Goal: Information Seeking & Learning: Learn about a topic

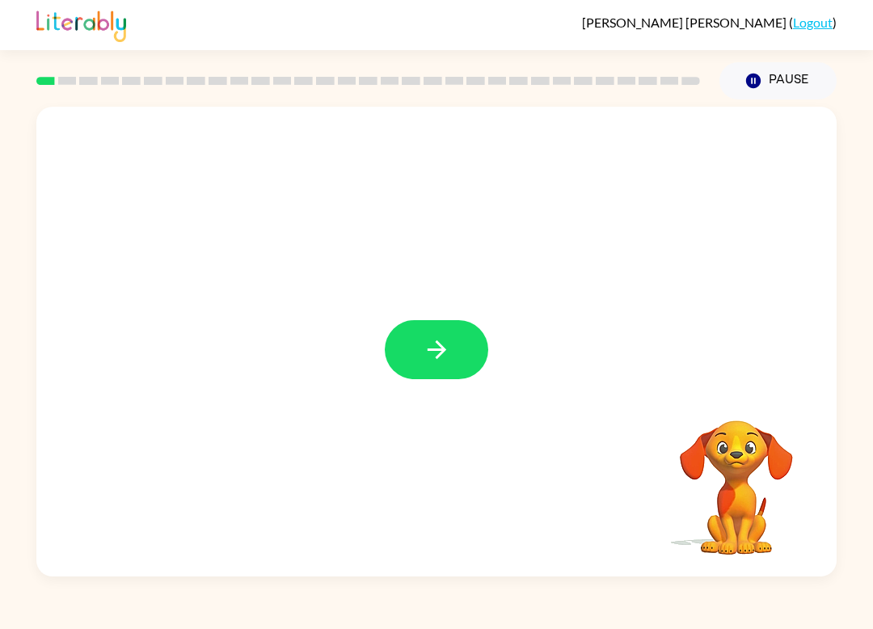
click at [460, 362] on button "button" at bounding box center [436, 349] width 103 height 59
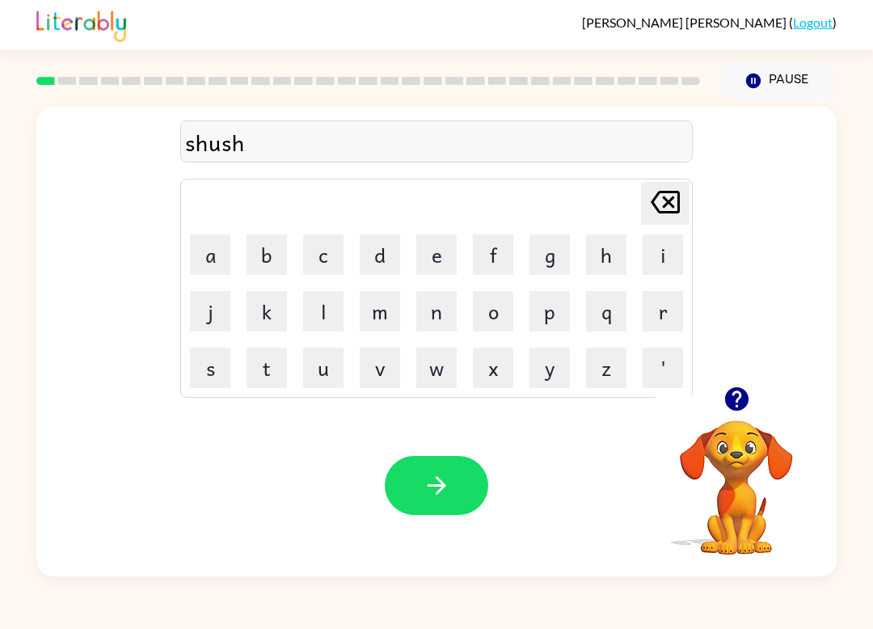
click at [459, 511] on button "button" at bounding box center [436, 485] width 103 height 59
click at [416, 498] on button "button" at bounding box center [436, 485] width 103 height 59
click at [456, 534] on div "Your browser must support playing .mp4 files to use Literably. Please try using…" at bounding box center [436, 486] width 800 height 182
click at [452, 508] on button "button" at bounding box center [436, 485] width 103 height 59
click at [465, 496] on button "button" at bounding box center [436, 485] width 103 height 59
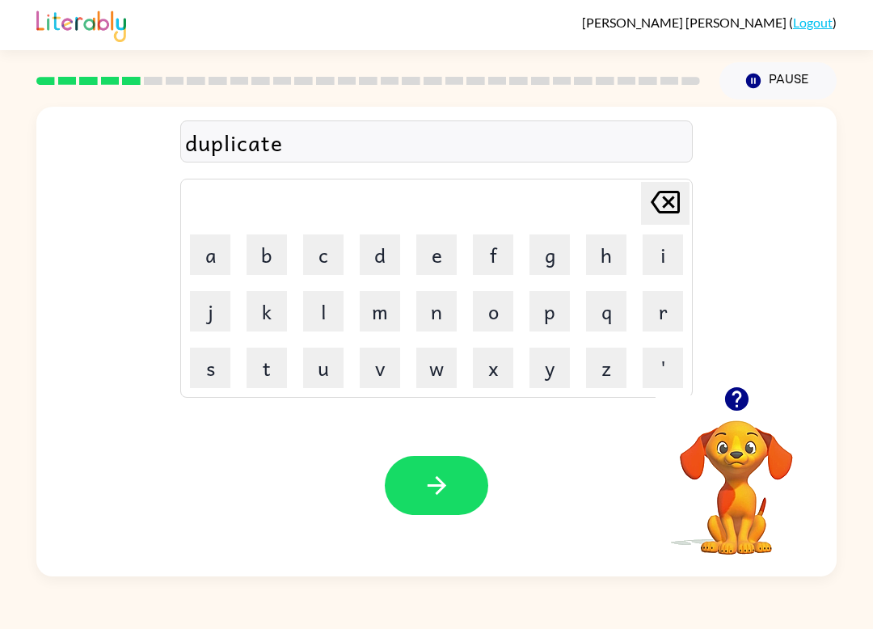
click at [455, 479] on button "button" at bounding box center [436, 485] width 103 height 59
click at [481, 485] on button "button" at bounding box center [436, 485] width 103 height 59
click at [449, 508] on button "button" at bounding box center [436, 485] width 103 height 59
click at [430, 488] on icon "button" at bounding box center [437, 485] width 28 height 28
click at [444, 491] on icon "button" at bounding box center [437, 485] width 28 height 28
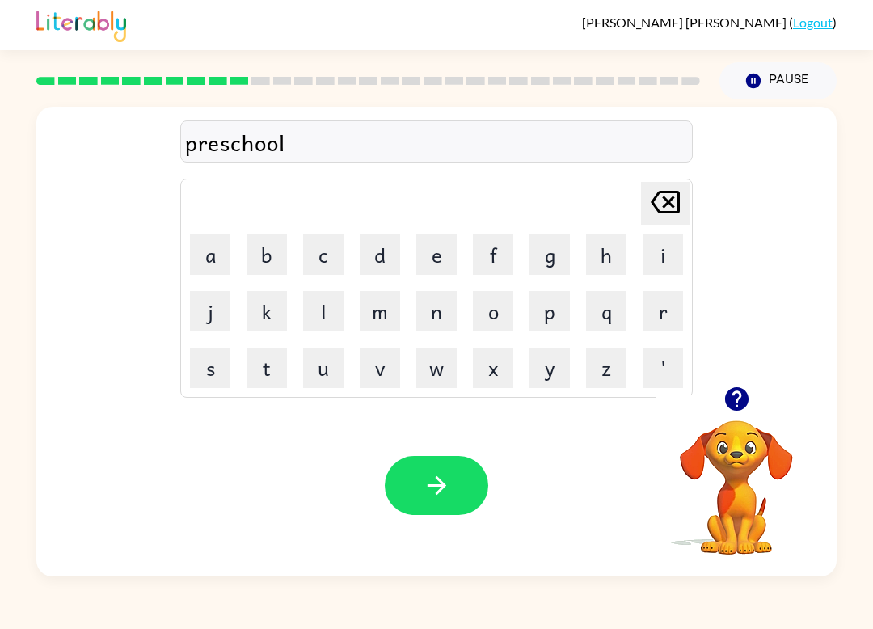
click at [438, 500] on button "button" at bounding box center [436, 485] width 103 height 59
click at [466, 470] on button "button" at bounding box center [436, 485] width 103 height 59
click at [445, 531] on div "Your browser must support playing .mp4 files to use Literably. Please try using…" at bounding box center [436, 486] width 800 height 182
click at [474, 491] on button "button" at bounding box center [436, 485] width 103 height 59
click at [451, 488] on button "button" at bounding box center [436, 485] width 103 height 59
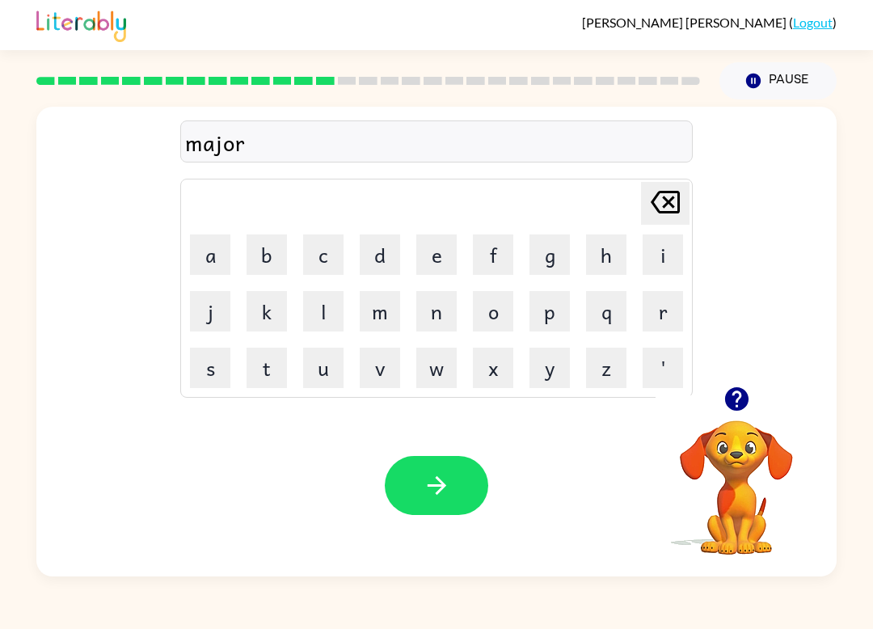
click at [433, 513] on button "button" at bounding box center [436, 485] width 103 height 59
click at [458, 496] on button "button" at bounding box center [436, 485] width 103 height 59
click at [467, 503] on button "button" at bounding box center [436, 485] width 103 height 59
click at [481, 487] on button "button" at bounding box center [436, 485] width 103 height 59
click at [448, 495] on icon "button" at bounding box center [437, 485] width 28 height 28
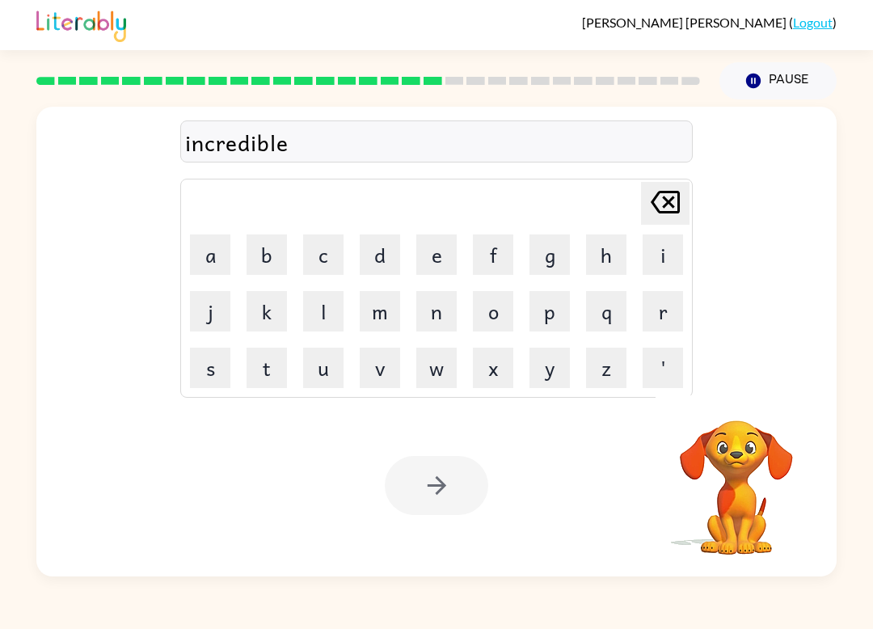
click at [459, 492] on button "button" at bounding box center [436, 485] width 103 height 59
click at [459, 492] on div at bounding box center [436, 485] width 103 height 59
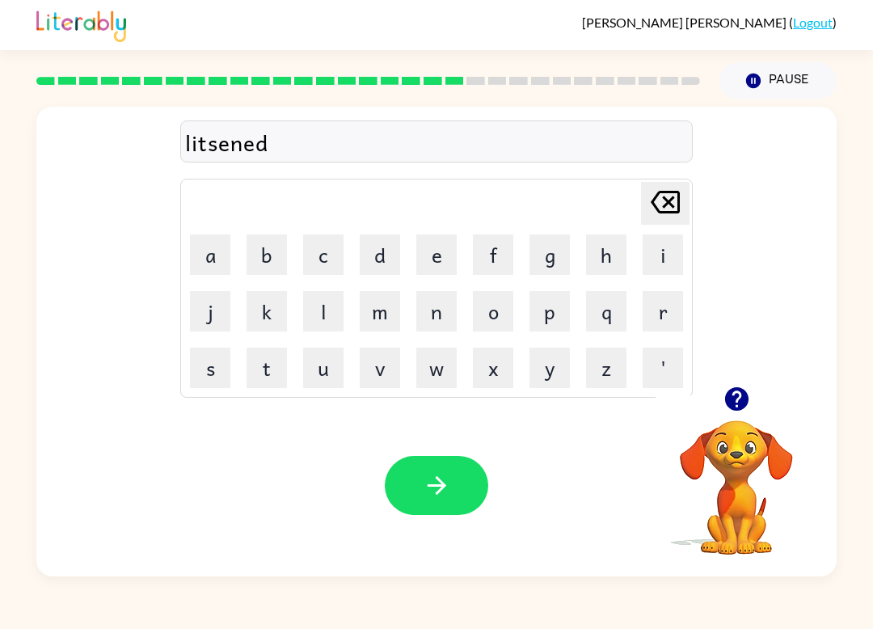
click at [447, 483] on icon "button" at bounding box center [437, 485] width 28 height 28
click at [732, 403] on icon "button" at bounding box center [735, 398] width 23 height 23
click at [443, 504] on button "button" at bounding box center [436, 485] width 103 height 59
click at [449, 503] on button "button" at bounding box center [436, 485] width 103 height 59
click at [451, 508] on button "button" at bounding box center [436, 485] width 103 height 59
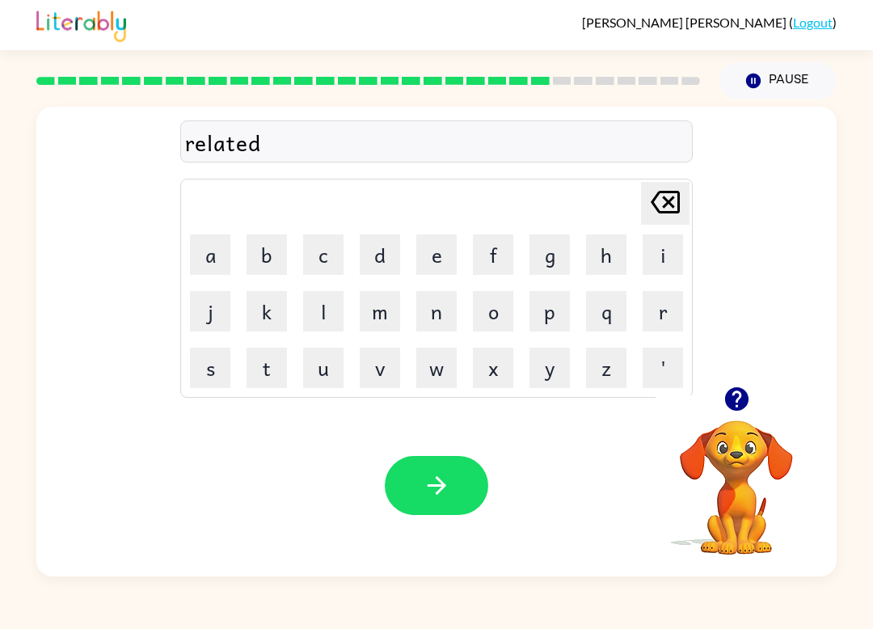
click at [461, 500] on button "button" at bounding box center [436, 485] width 103 height 59
click at [466, 513] on button "button" at bounding box center [436, 485] width 103 height 59
click at [448, 489] on icon "button" at bounding box center [437, 485] width 28 height 28
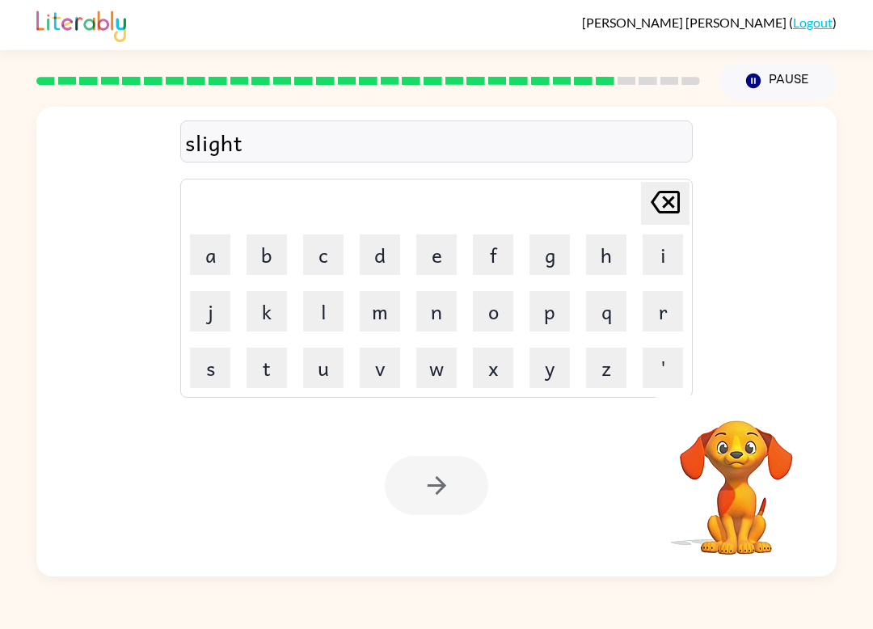
click at [444, 509] on div at bounding box center [436, 485] width 103 height 59
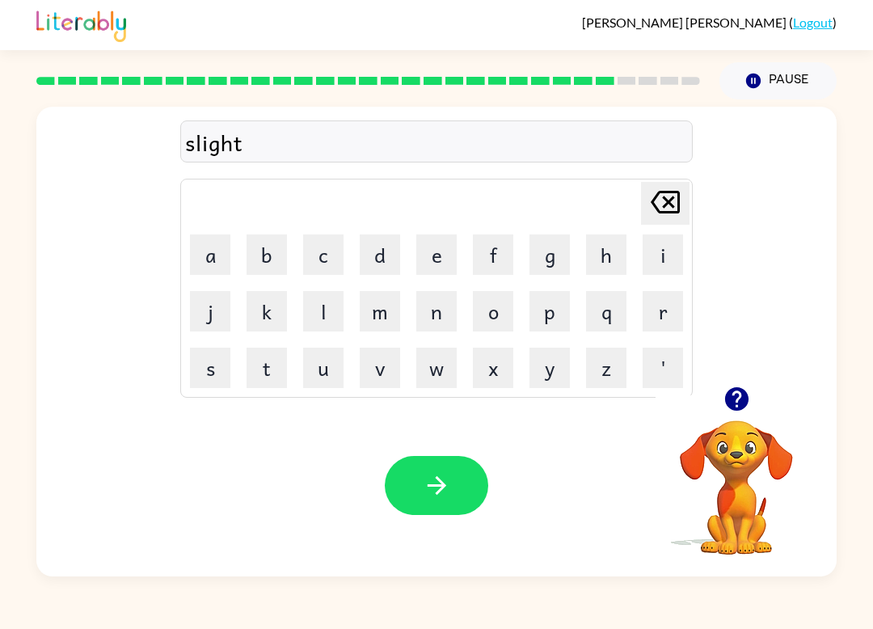
click at [439, 506] on button "button" at bounding box center [436, 485] width 103 height 59
click at [458, 484] on button "button" at bounding box center [436, 485] width 103 height 59
click at [459, 502] on button "button" at bounding box center [436, 485] width 103 height 59
click at [472, 504] on button "button" at bounding box center [436, 485] width 103 height 59
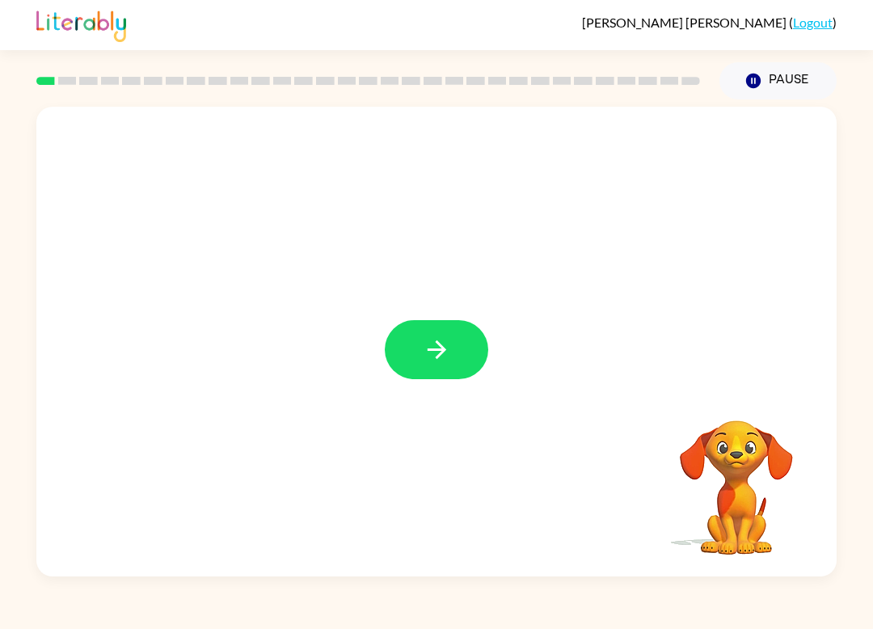
click at [411, 390] on div at bounding box center [436, 342] width 800 height 470
click at [422, 379] on button "button" at bounding box center [436, 349] width 103 height 59
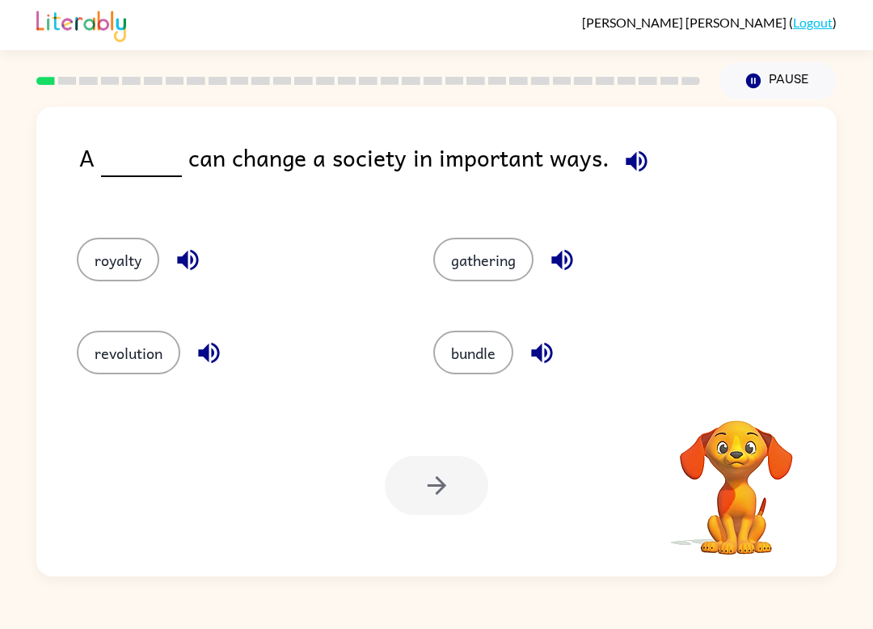
click at [112, 374] on button "revolution" at bounding box center [128, 353] width 103 height 44
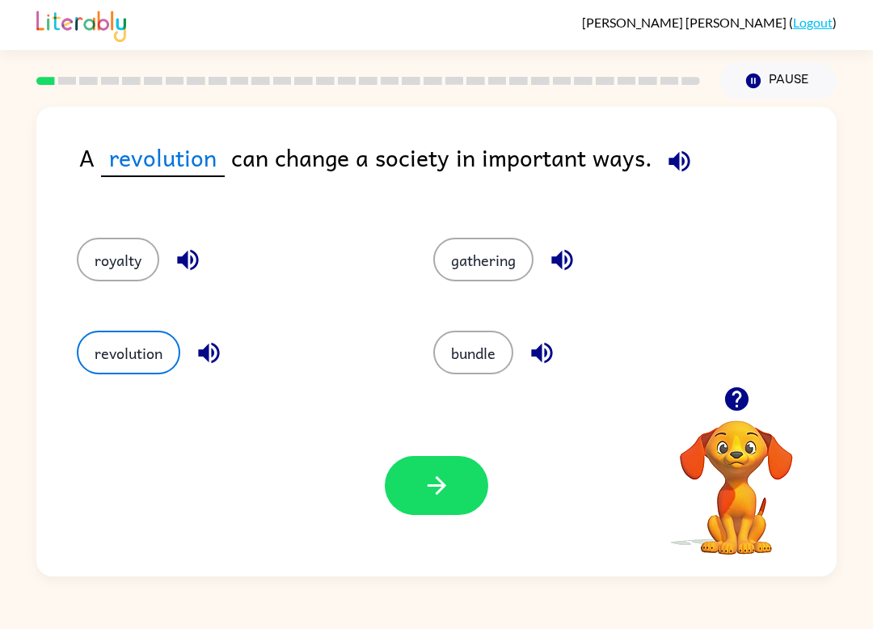
click at [399, 511] on button "button" at bounding box center [436, 485] width 103 height 59
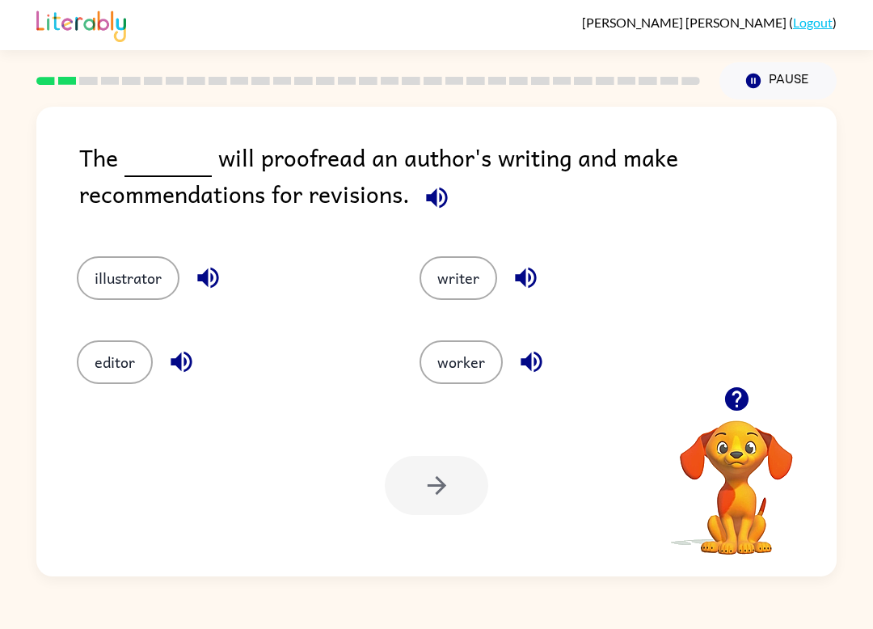
click at [101, 287] on button "illustrator" at bounding box center [128, 278] width 103 height 44
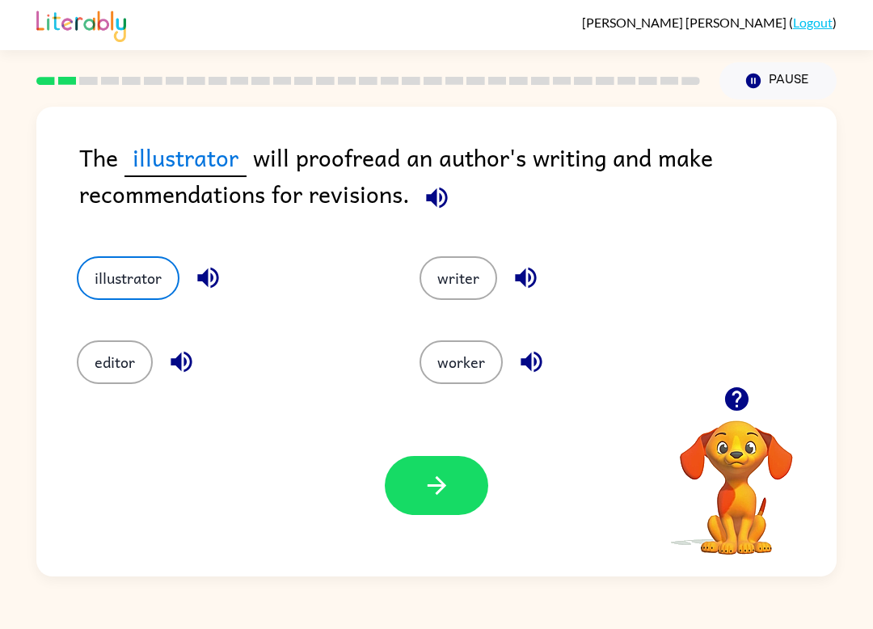
click at [487, 284] on button "writer" at bounding box center [459, 278] width 78 height 44
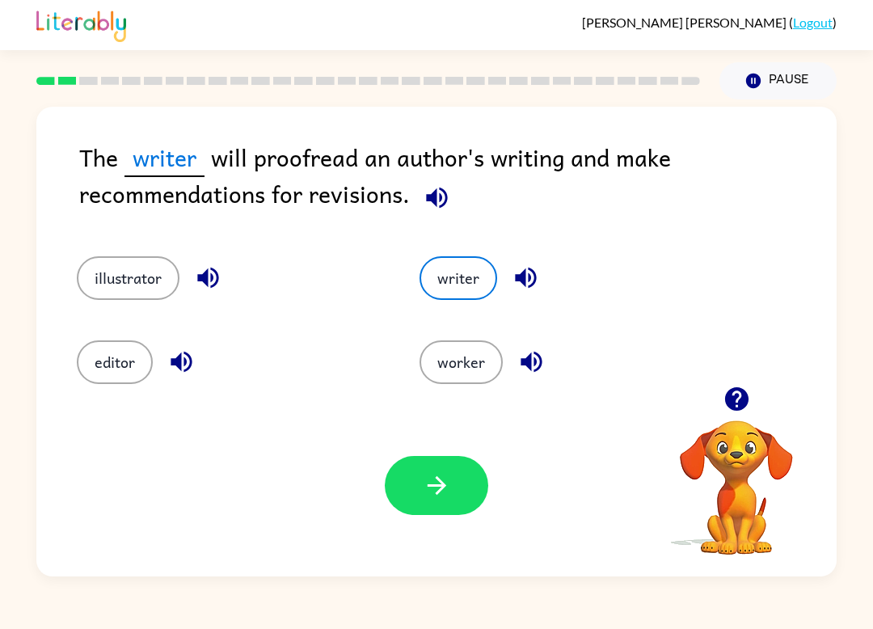
click at [124, 361] on button "editor" at bounding box center [115, 362] width 76 height 44
click at [465, 478] on button "button" at bounding box center [436, 485] width 103 height 59
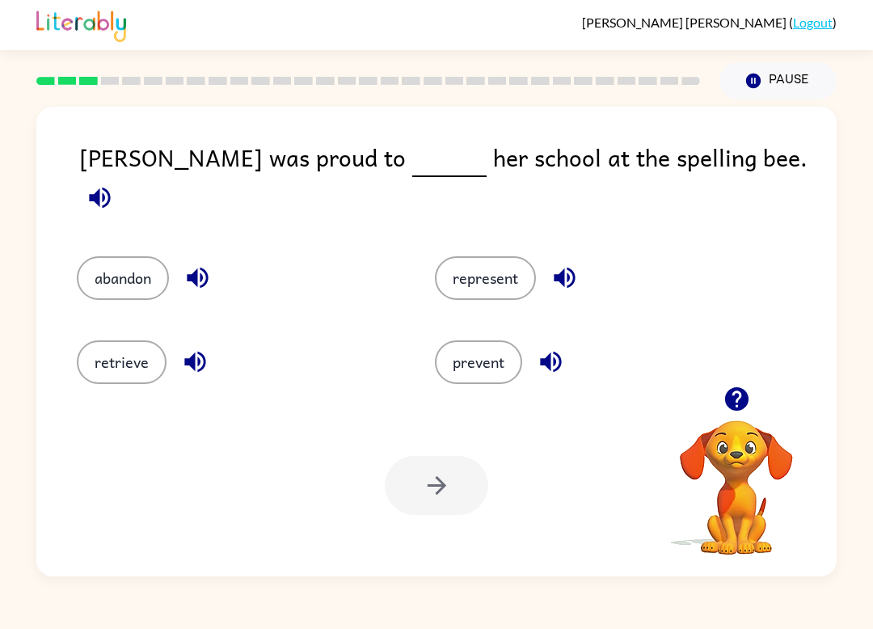
click at [500, 268] on button "represent" at bounding box center [485, 278] width 101 height 44
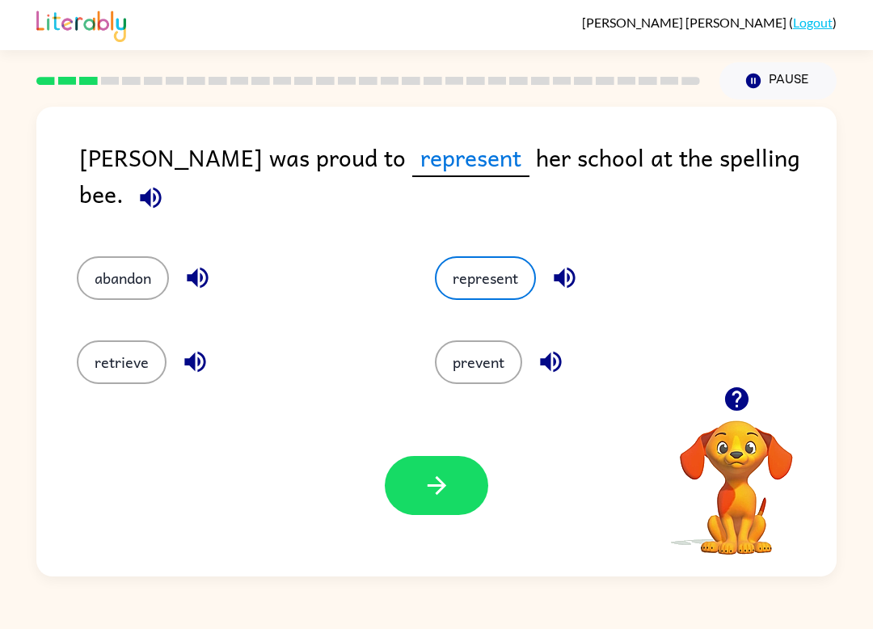
click at [457, 499] on button "button" at bounding box center [436, 485] width 103 height 59
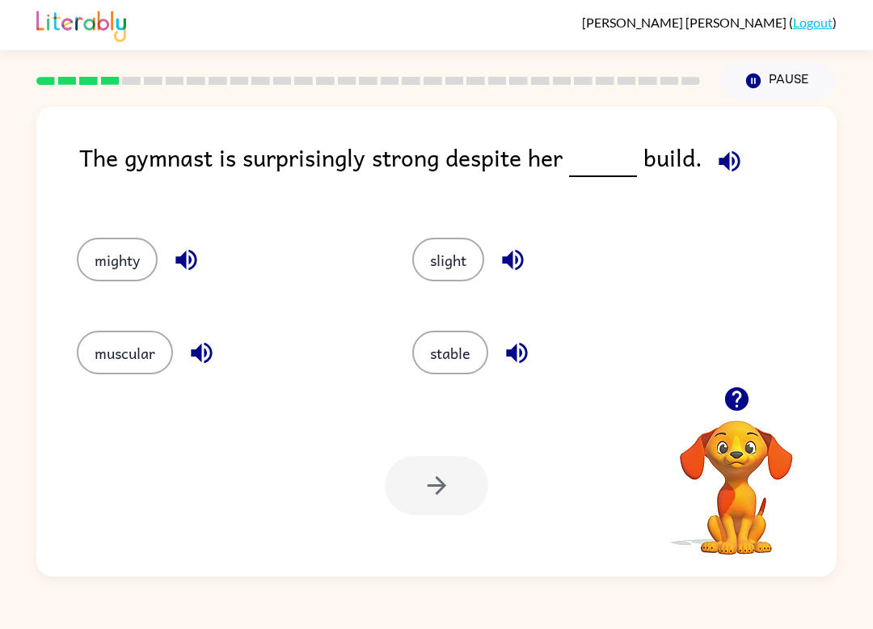
click at [448, 275] on button "slight" at bounding box center [448, 260] width 72 height 44
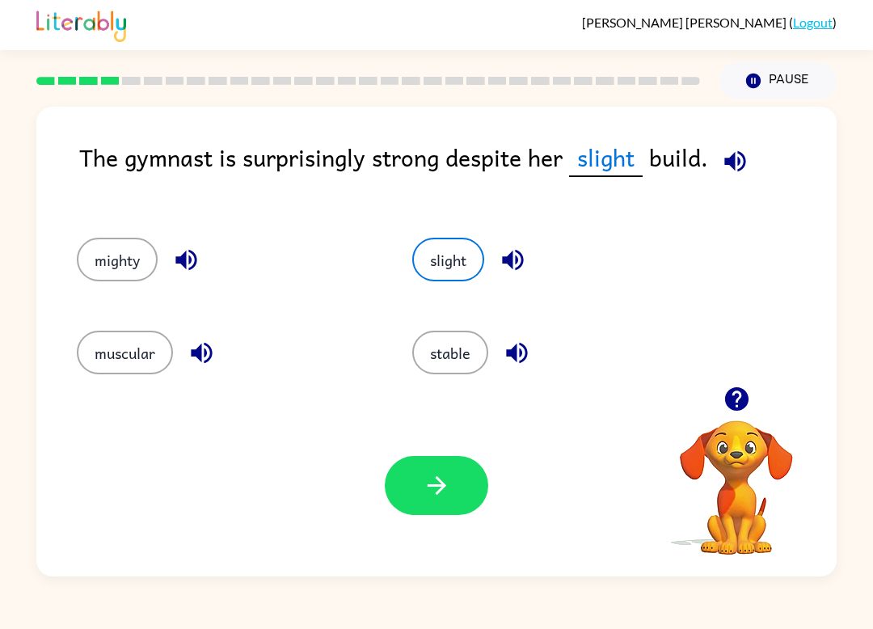
click at [467, 486] on button "button" at bounding box center [436, 485] width 103 height 59
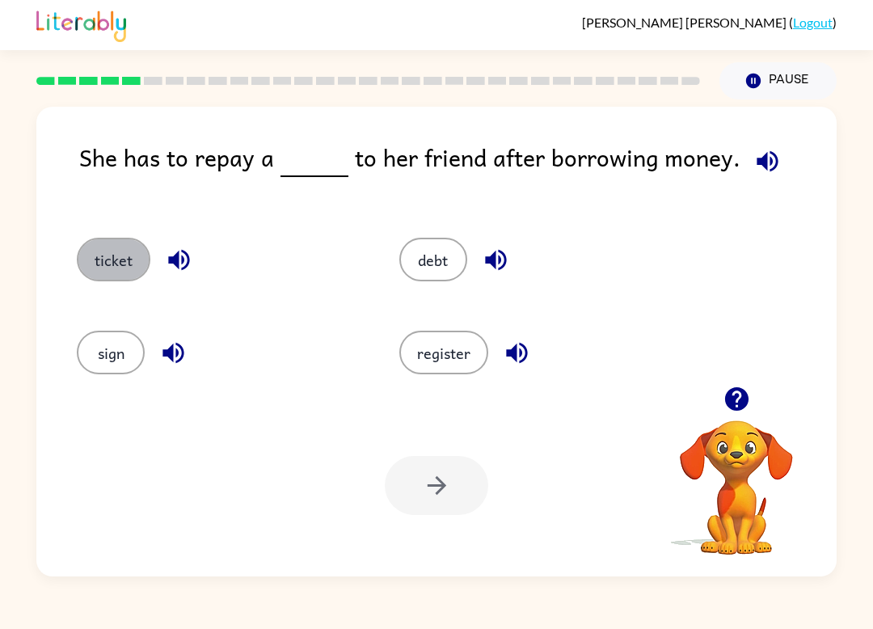
click at [90, 250] on button "ticket" at bounding box center [114, 260] width 74 height 44
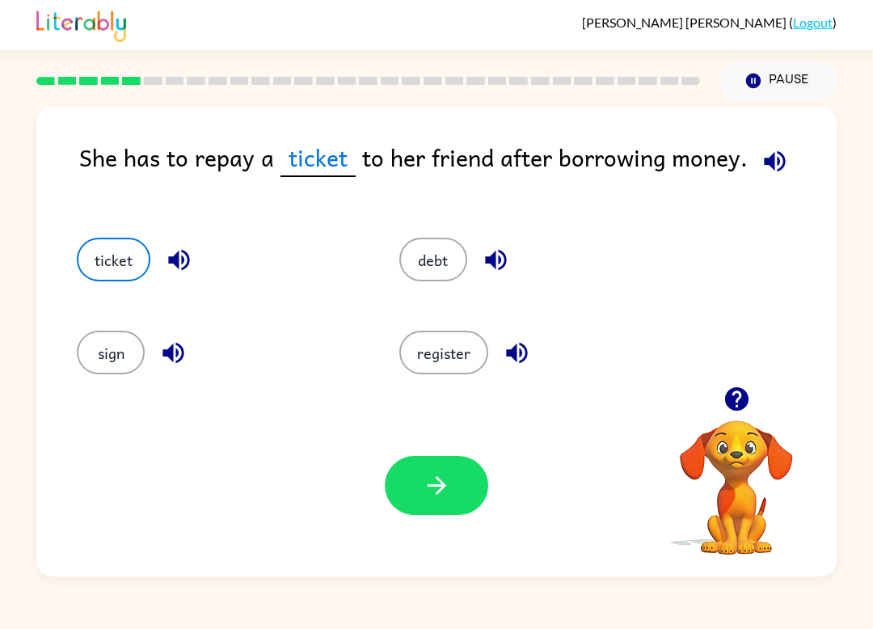
click at [475, 492] on button "button" at bounding box center [436, 485] width 103 height 59
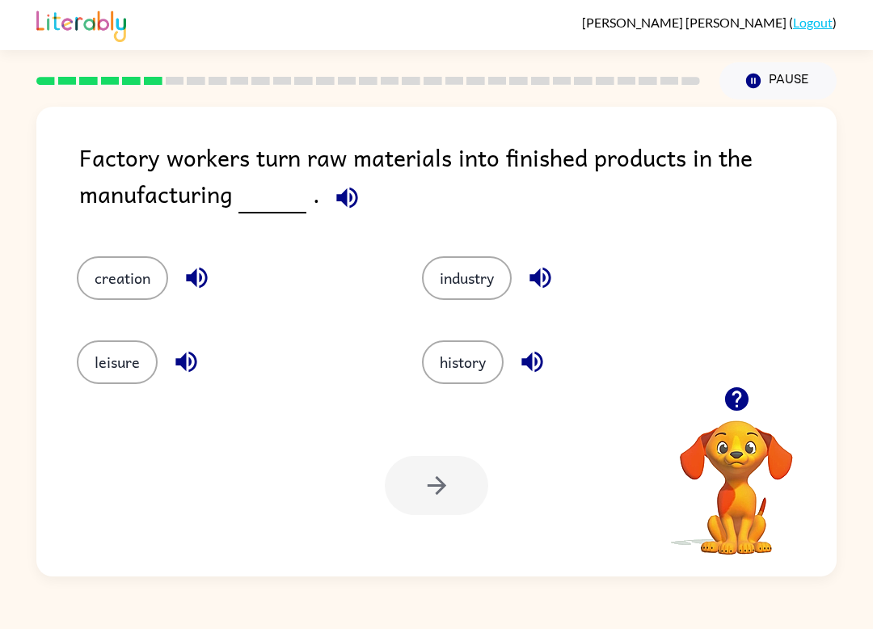
click at [341, 200] on icon "button" at bounding box center [346, 197] width 21 height 21
click at [489, 272] on button "industry" at bounding box center [467, 278] width 90 height 44
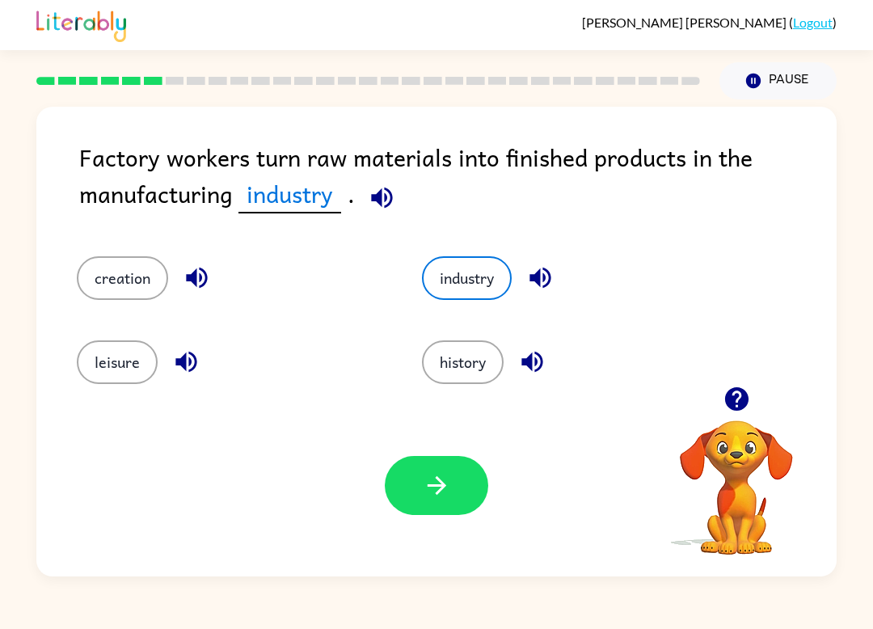
click at [441, 477] on icon "button" at bounding box center [437, 485] width 28 height 28
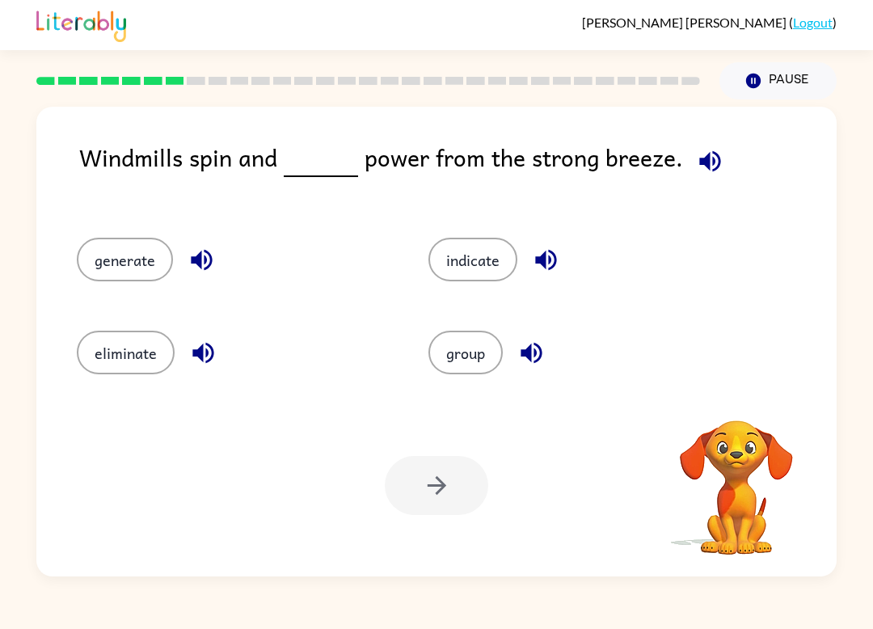
click at [101, 249] on button "generate" at bounding box center [125, 260] width 96 height 44
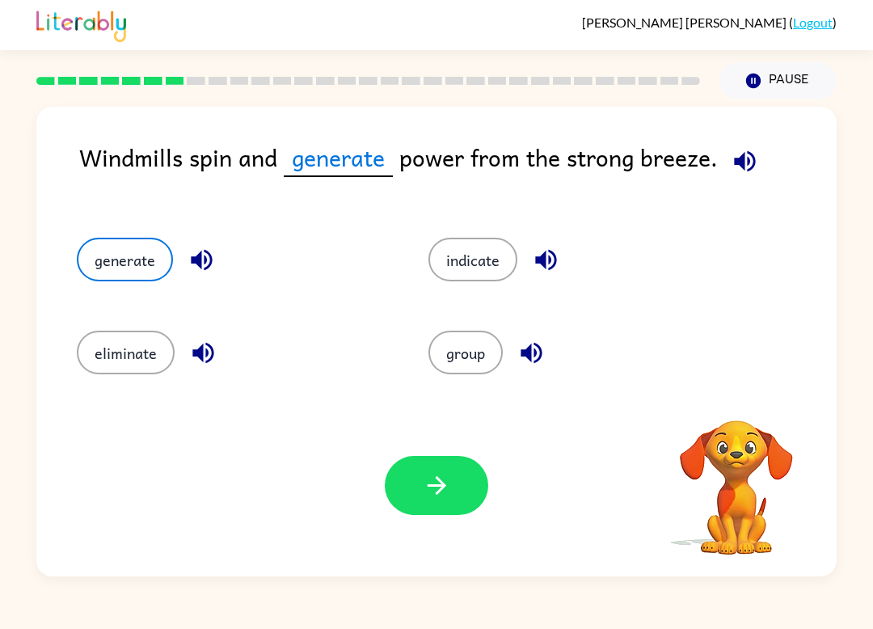
click at [420, 458] on button "button" at bounding box center [436, 485] width 103 height 59
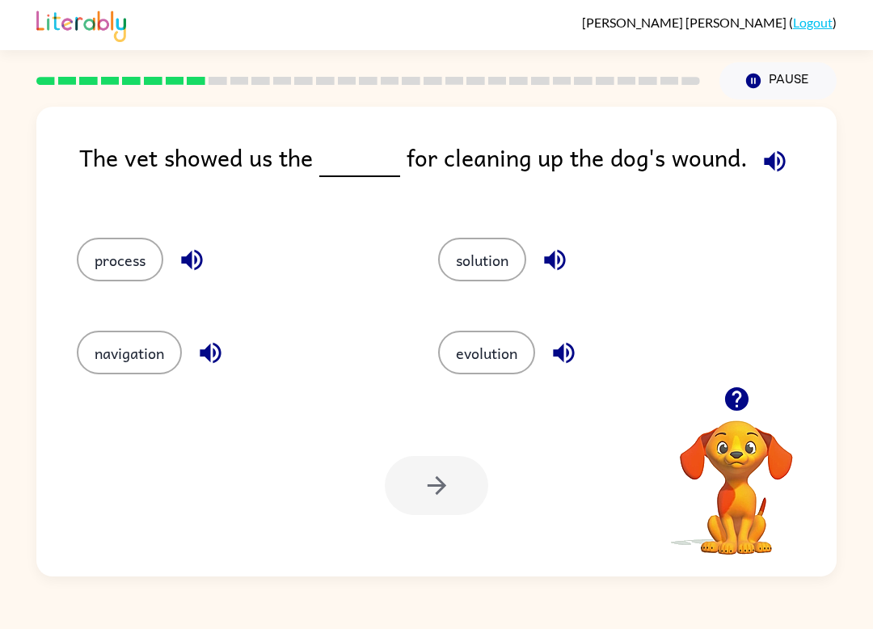
click at [130, 280] on button "process" at bounding box center [120, 260] width 86 height 44
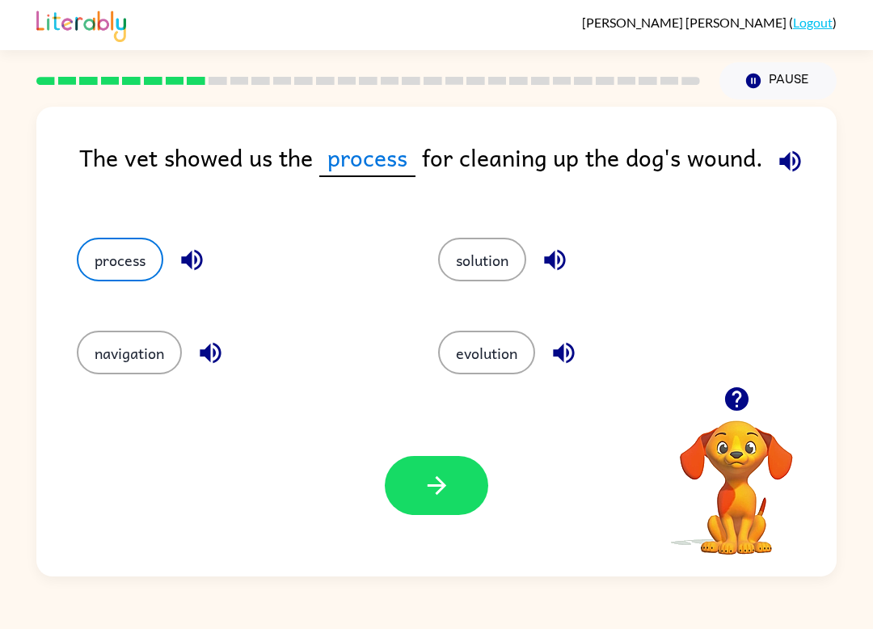
click at [454, 504] on button "button" at bounding box center [436, 485] width 103 height 59
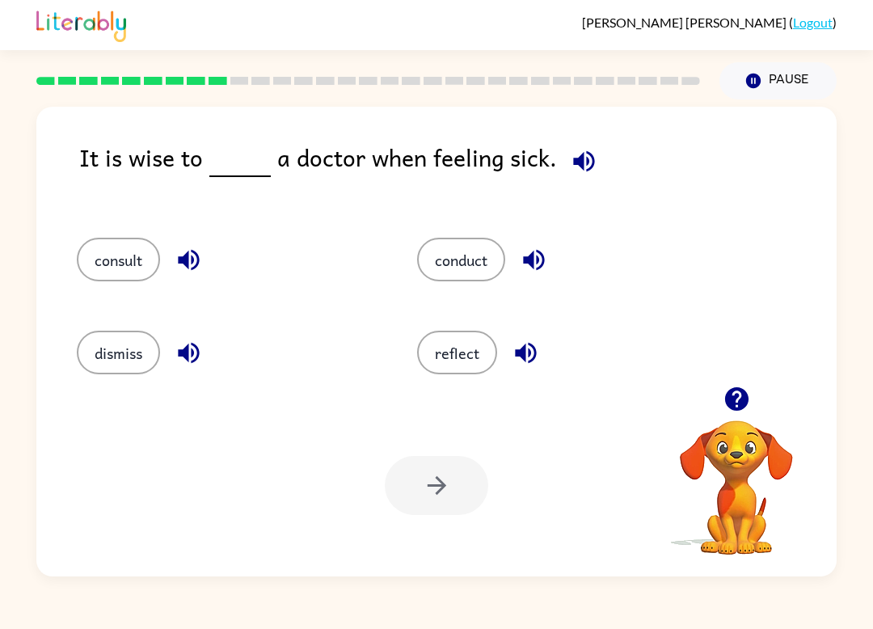
click at [103, 281] on button "consult" at bounding box center [118, 260] width 83 height 44
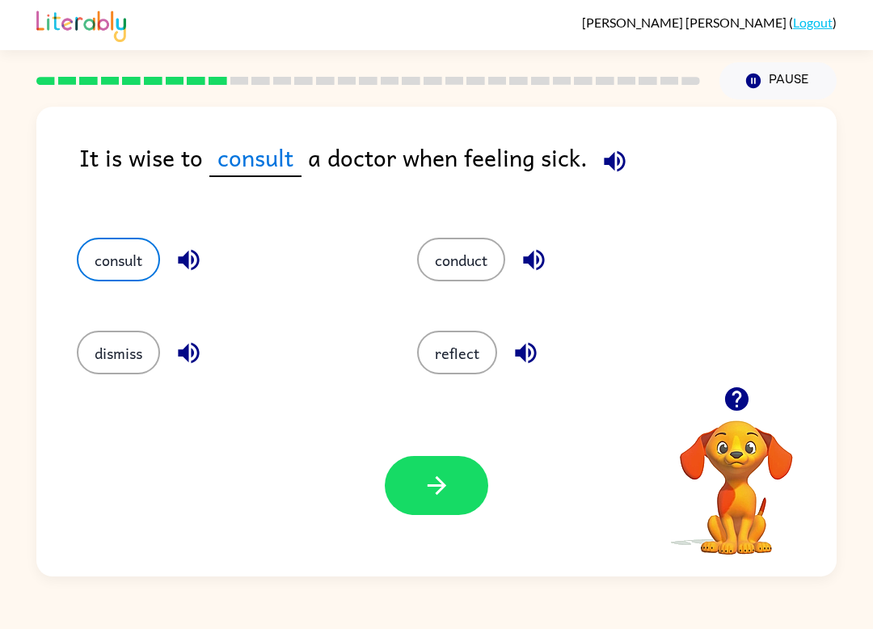
click at [447, 515] on button "button" at bounding box center [436, 485] width 103 height 59
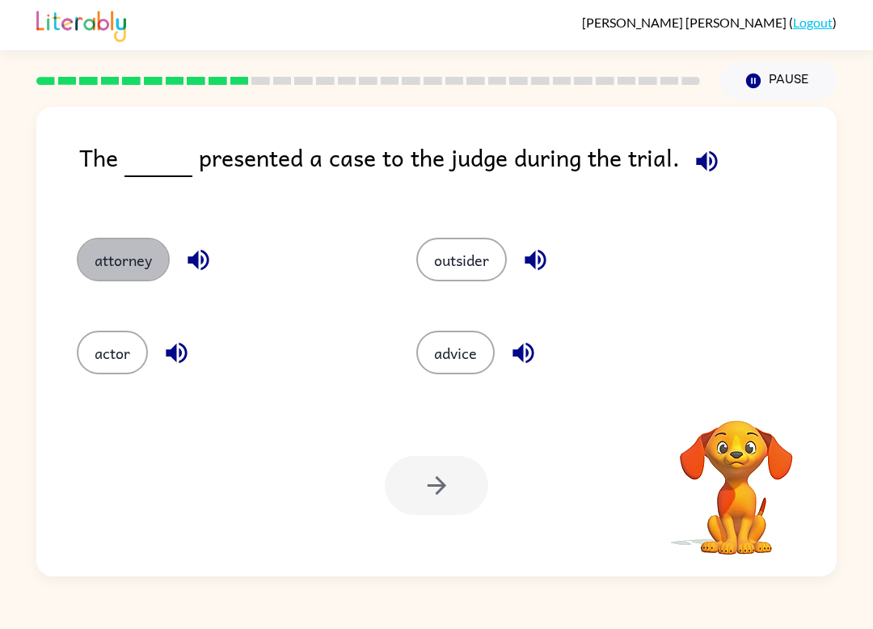
click at [105, 251] on button "attorney" at bounding box center [123, 260] width 93 height 44
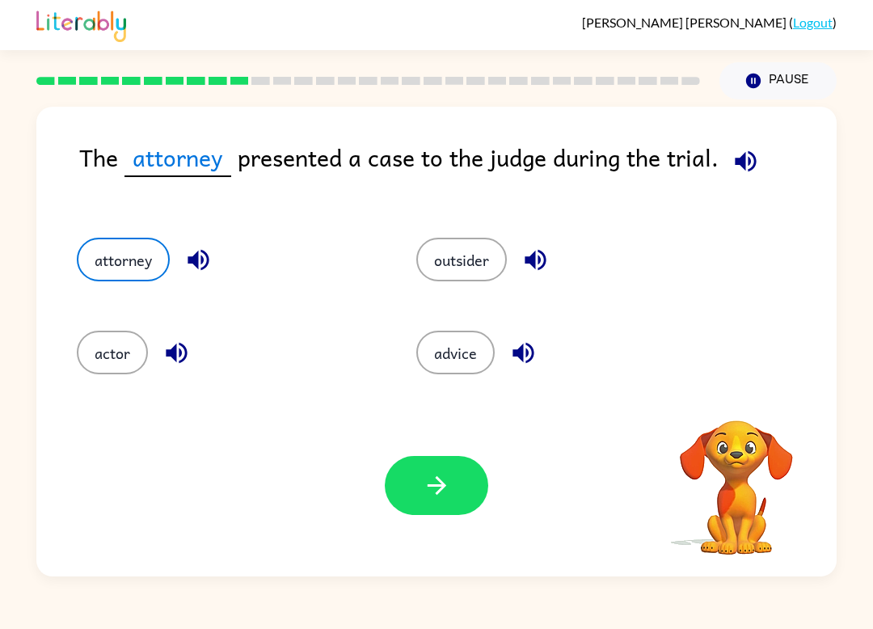
click at [483, 492] on button "button" at bounding box center [436, 485] width 103 height 59
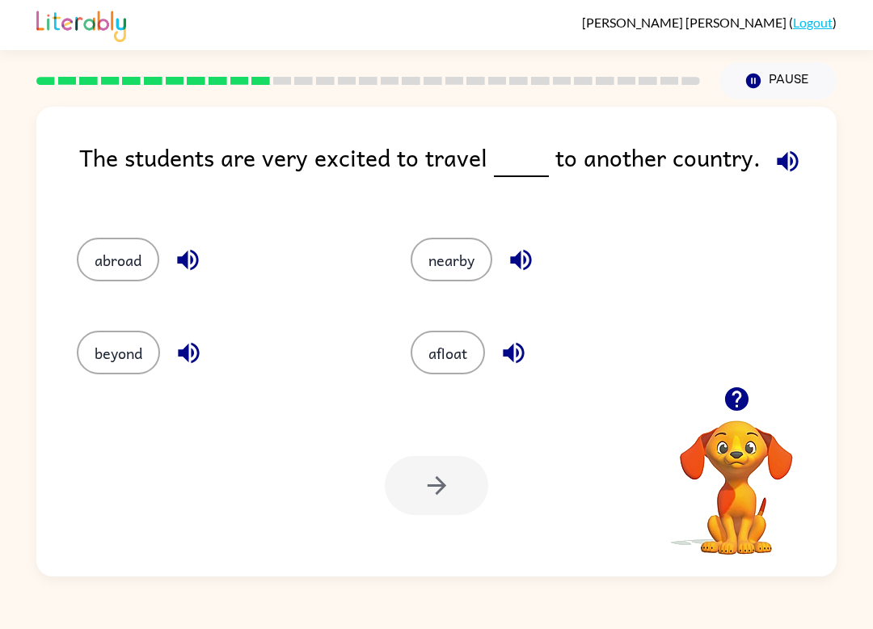
click at [108, 259] on button "abroad" at bounding box center [118, 260] width 82 height 44
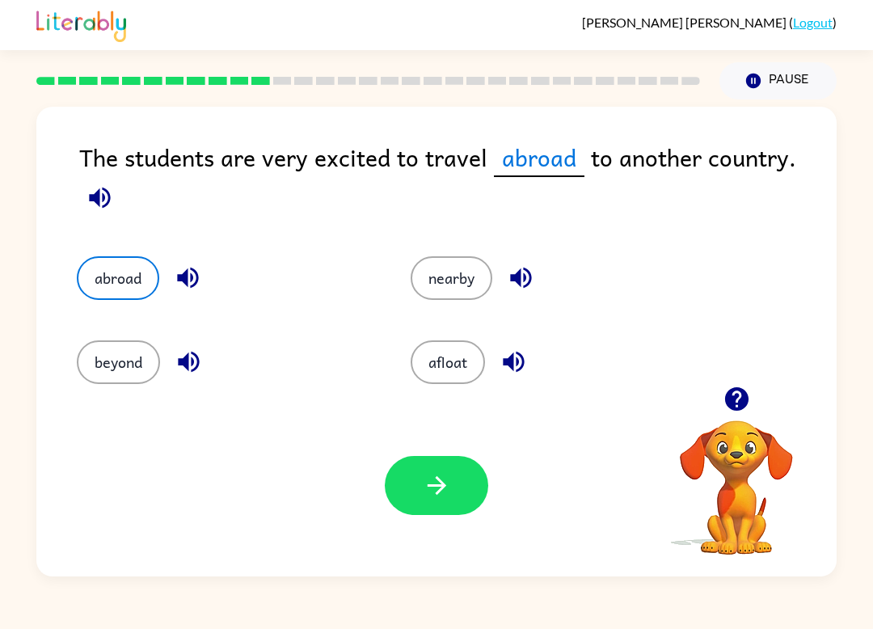
click at [449, 514] on button "button" at bounding box center [436, 485] width 103 height 59
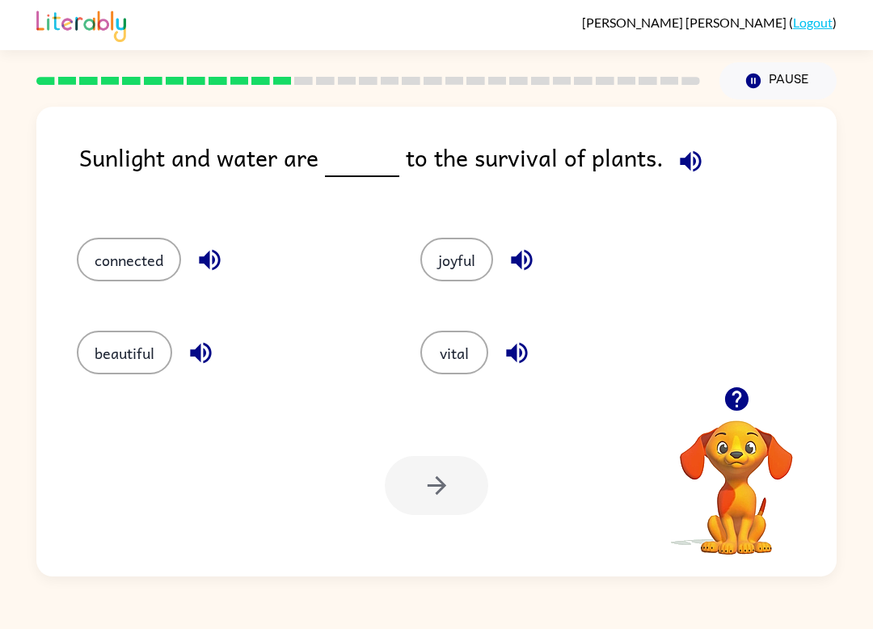
click at [475, 352] on button "vital" at bounding box center [454, 353] width 68 height 44
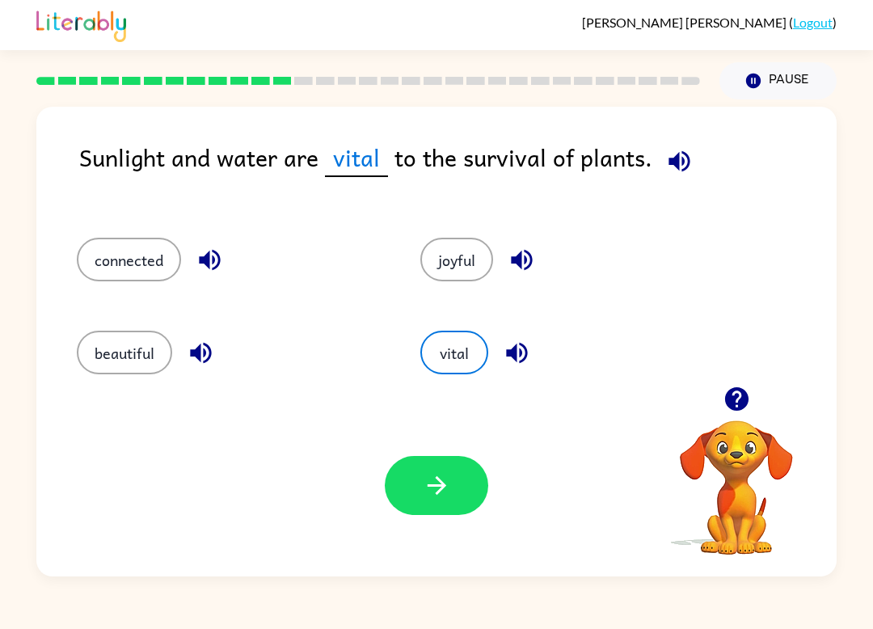
click at [477, 508] on button "button" at bounding box center [436, 485] width 103 height 59
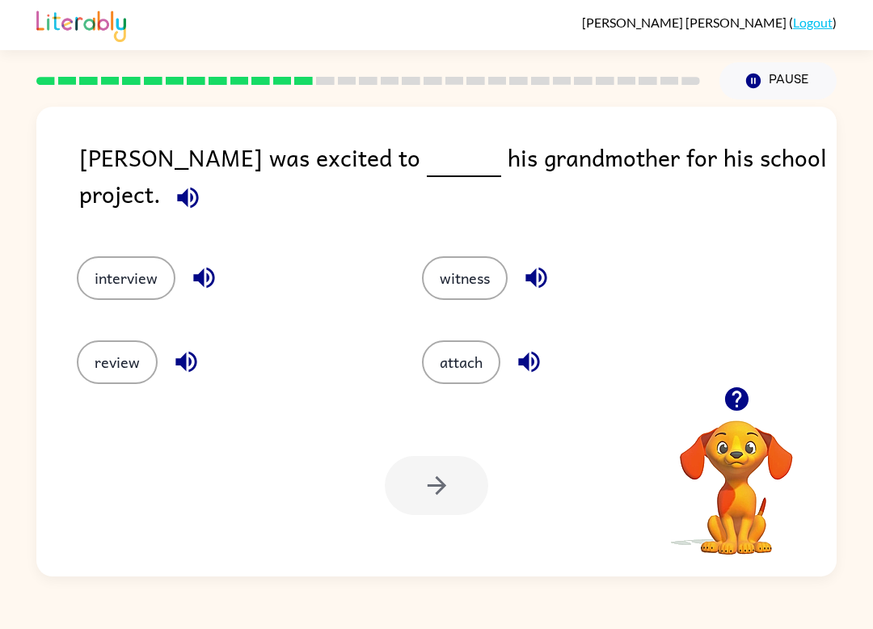
click at [102, 294] on div "interview" at bounding box center [218, 268] width 345 height 84
click at [103, 268] on button "interview" at bounding box center [126, 278] width 99 height 44
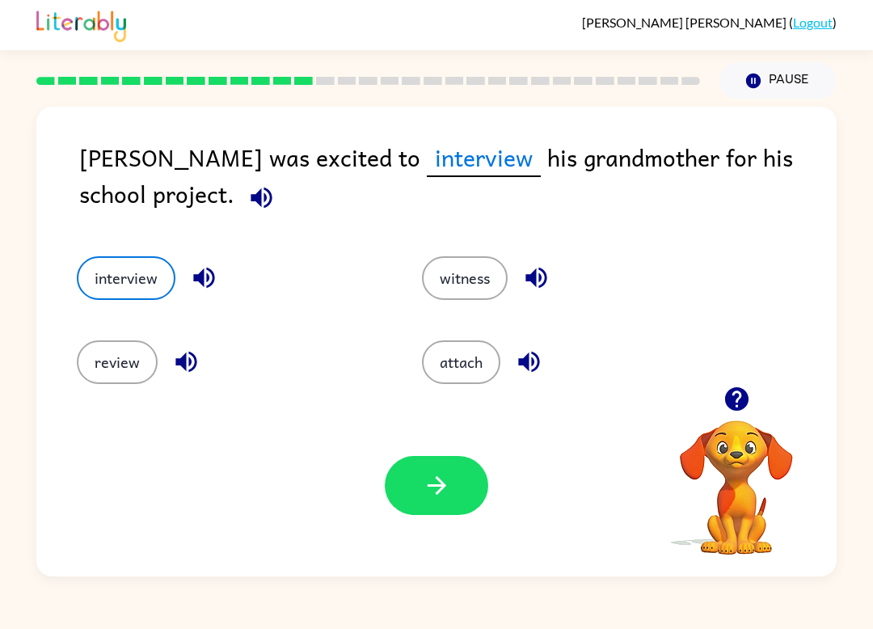
click at [480, 503] on button "button" at bounding box center [436, 485] width 103 height 59
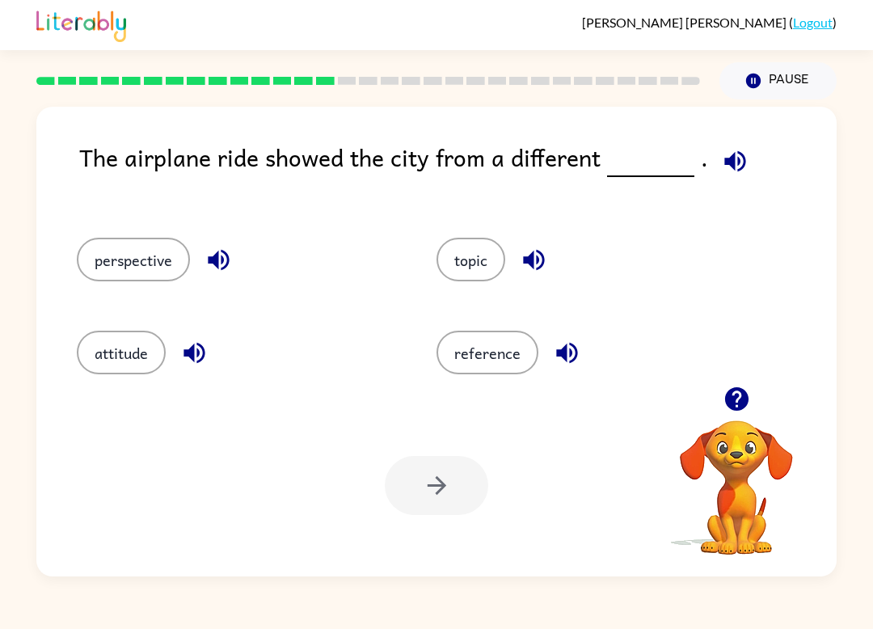
click at [137, 247] on button "perspective" at bounding box center [133, 260] width 113 height 44
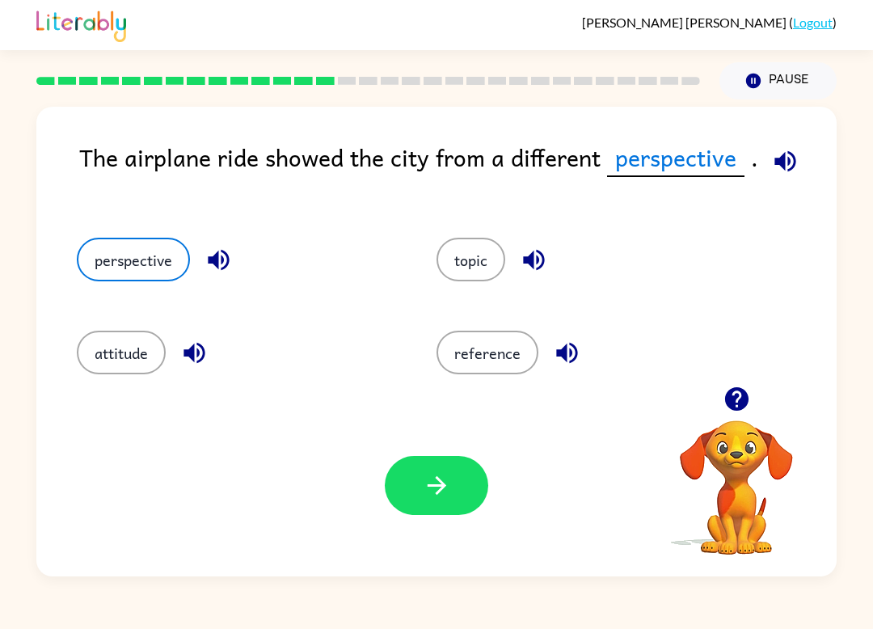
click at [103, 361] on button "attitude" at bounding box center [121, 353] width 89 height 44
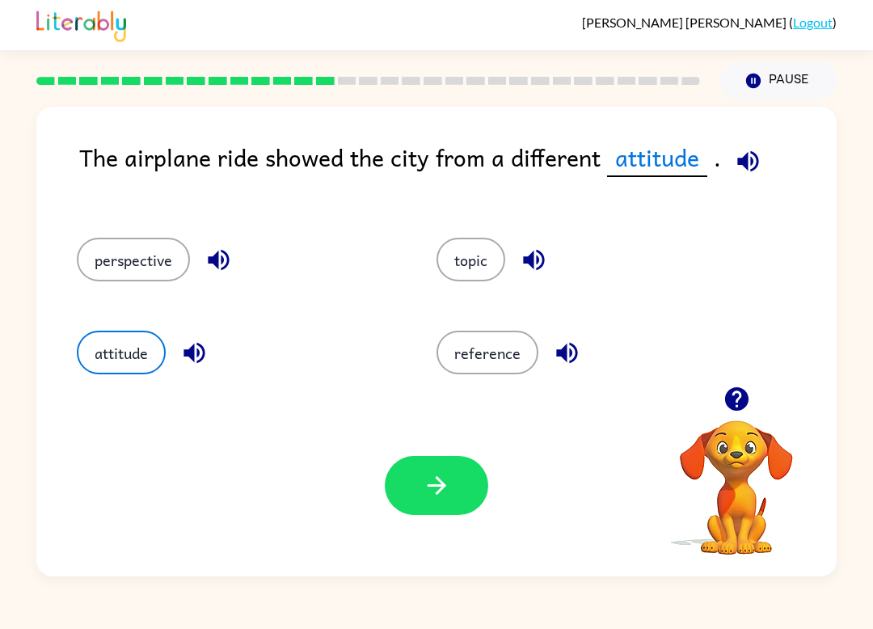
click at [112, 281] on button "perspective" at bounding box center [133, 260] width 113 height 44
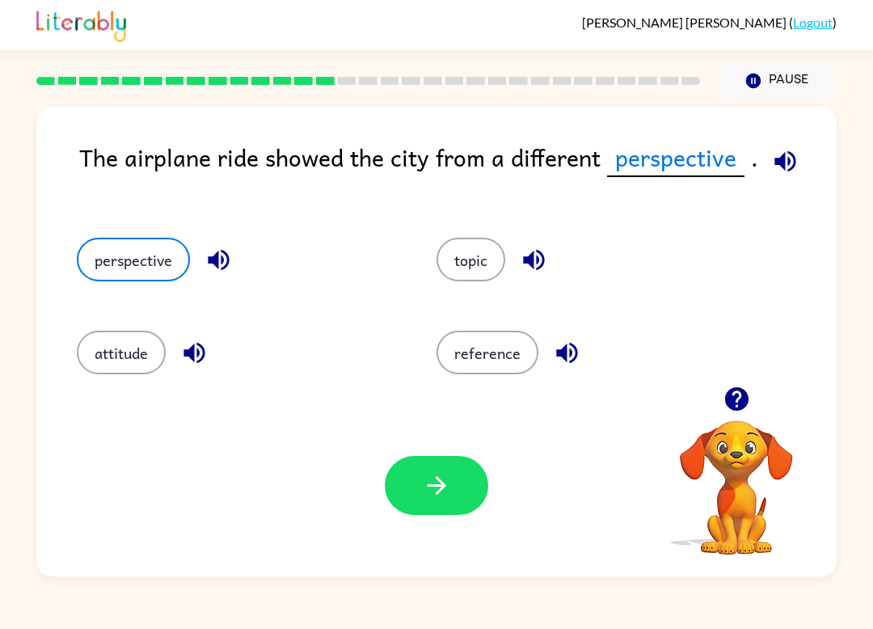
click at [438, 483] on icon "button" at bounding box center [437, 485] width 28 height 28
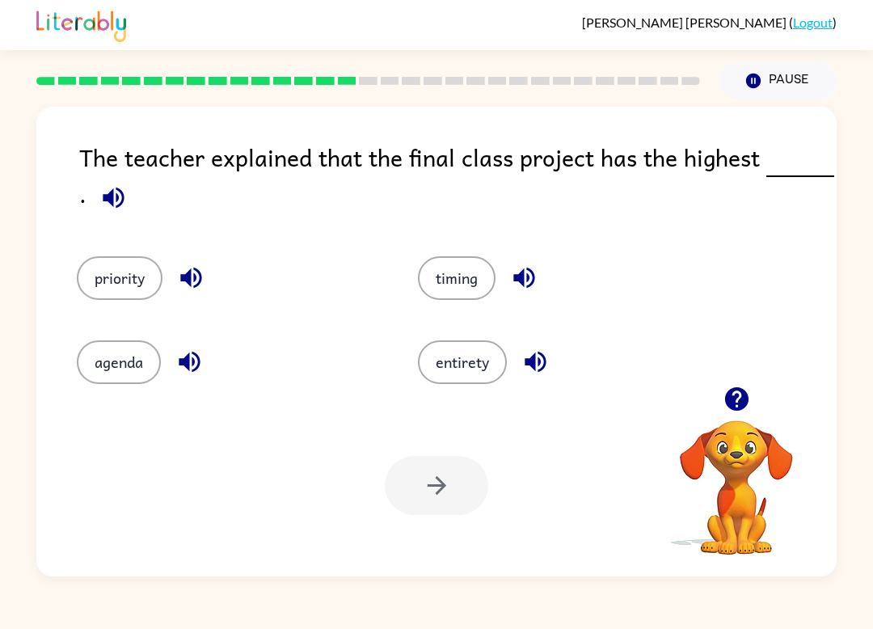
click at [122, 281] on button "priority" at bounding box center [120, 278] width 86 height 44
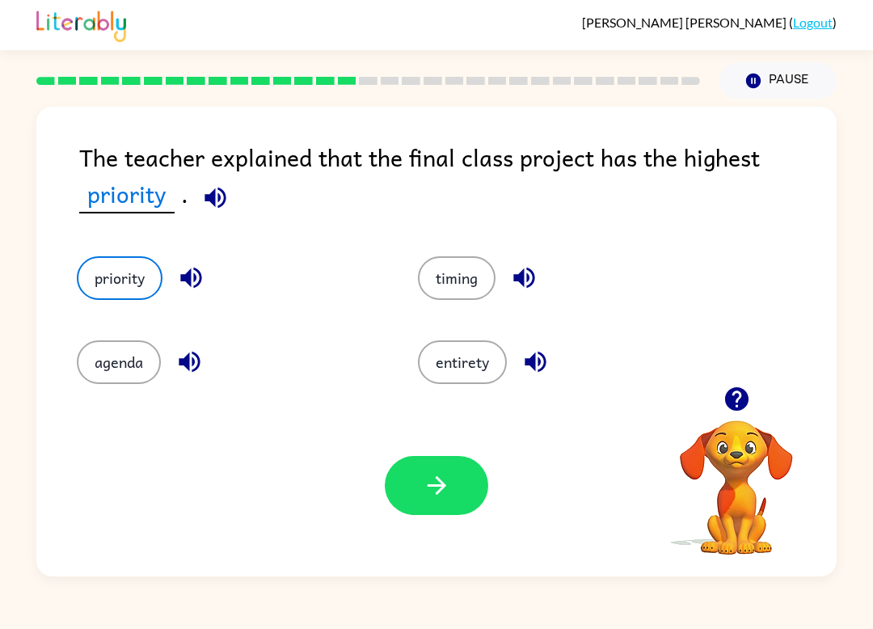
click at [369, 473] on div "Your browser must support playing .mp4 files to use Literably. Please try using…" at bounding box center [436, 486] width 800 height 182
click at [442, 514] on button "button" at bounding box center [436, 485] width 103 height 59
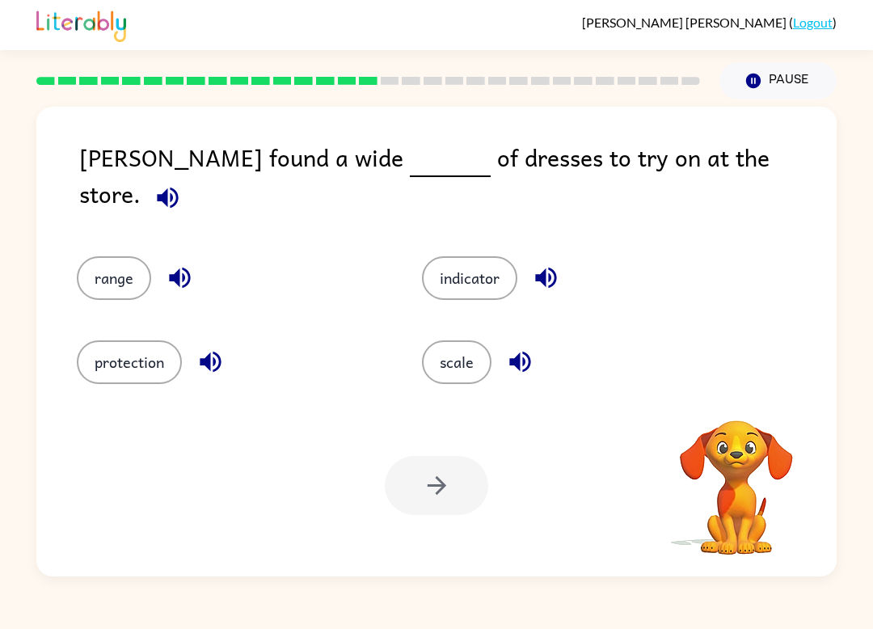
click at [400, 521] on div "Your browser must support playing .mp4 files to use Literably. Please try using…" at bounding box center [436, 486] width 800 height 182
click at [103, 281] on button "range" at bounding box center [114, 278] width 74 height 44
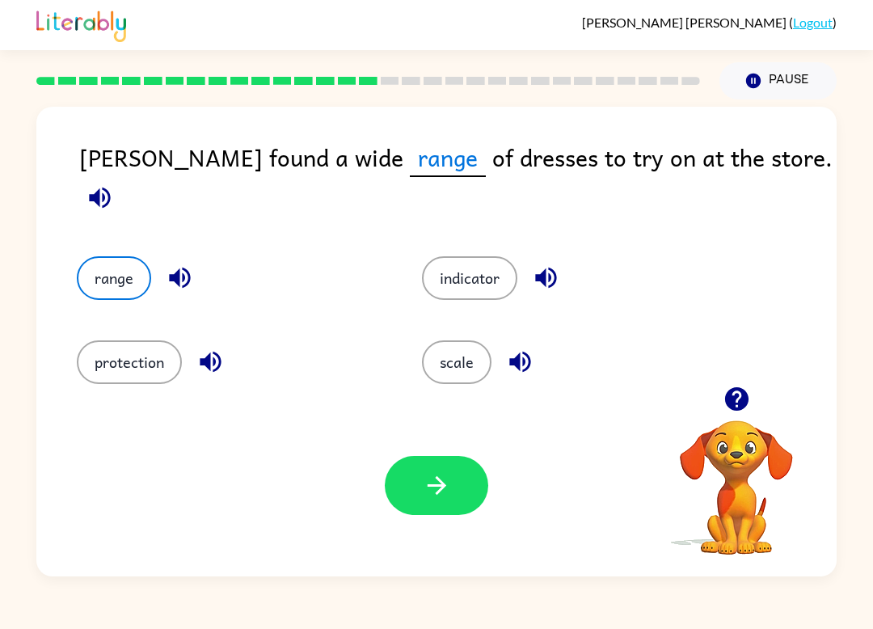
click at [395, 506] on button "button" at bounding box center [436, 485] width 103 height 59
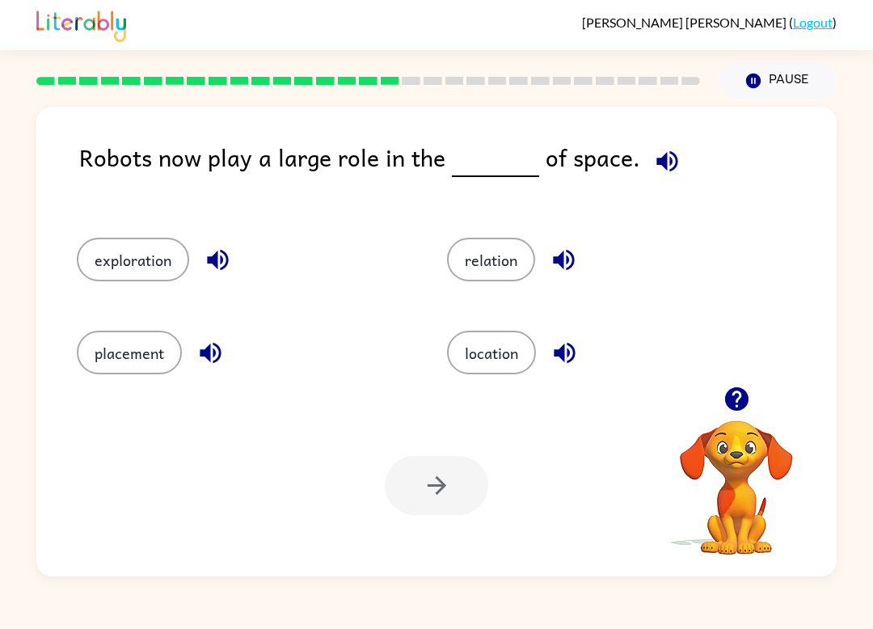
click at [116, 281] on button "exploration" at bounding box center [133, 260] width 112 height 44
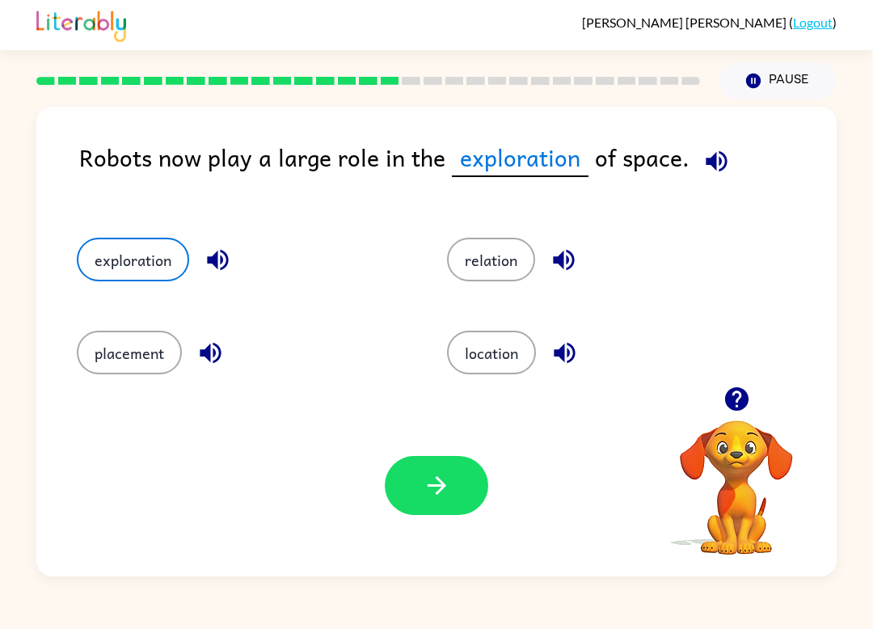
click at [432, 525] on div "Your browser must support playing .mp4 files to use Literably. Please try using…" at bounding box center [436, 486] width 800 height 182
click at [448, 536] on div "Your browser must support playing .mp4 files to use Literably. Please try using…" at bounding box center [436, 486] width 800 height 182
click at [412, 480] on button "button" at bounding box center [436, 485] width 103 height 59
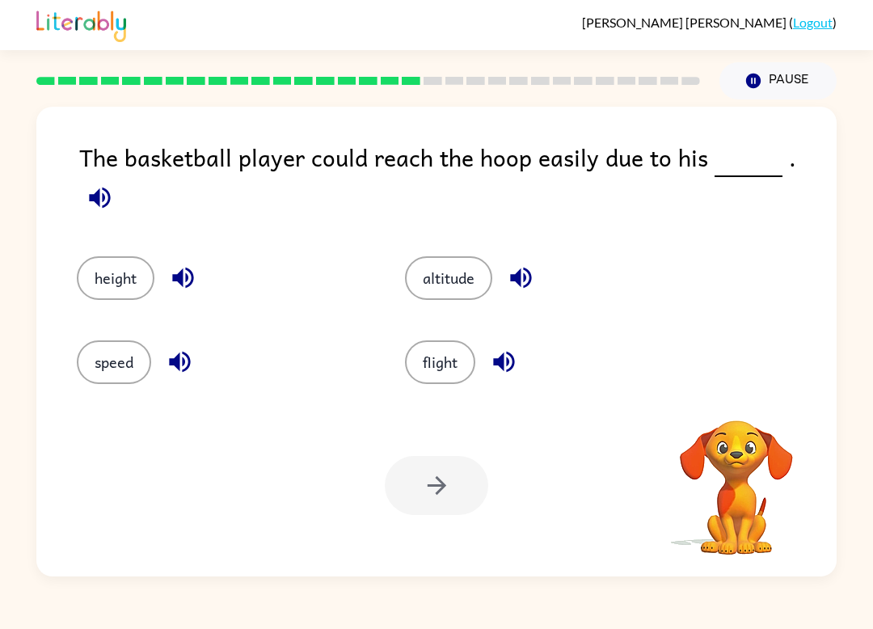
click at [137, 278] on button "height" at bounding box center [116, 278] width 78 height 44
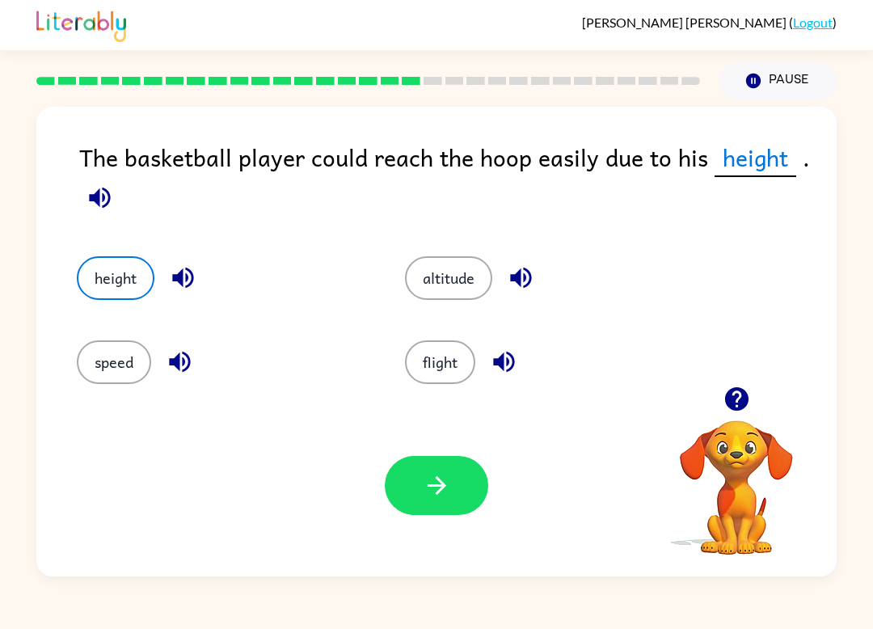
click at [448, 498] on icon "button" at bounding box center [437, 485] width 28 height 28
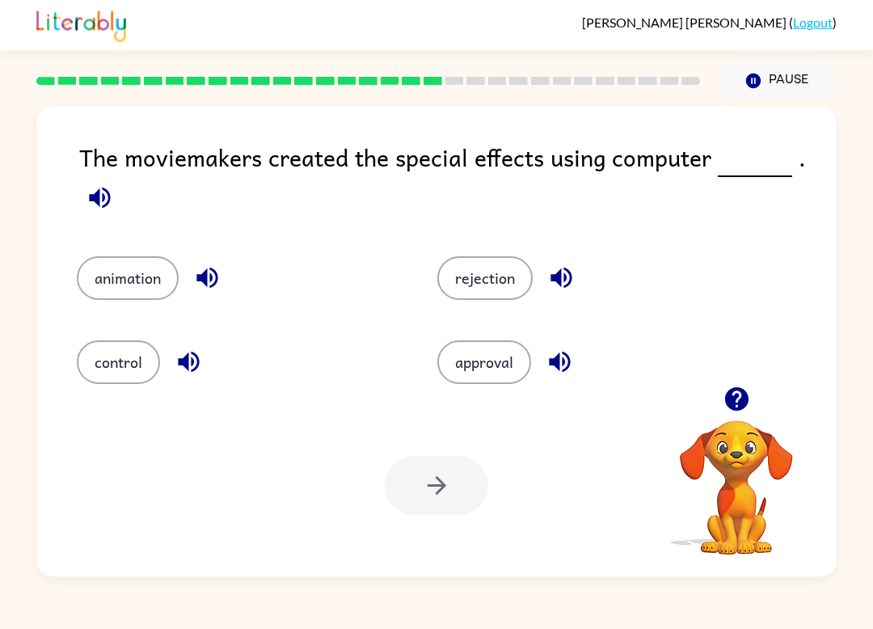
click at [98, 292] on button "animation" at bounding box center [128, 278] width 102 height 44
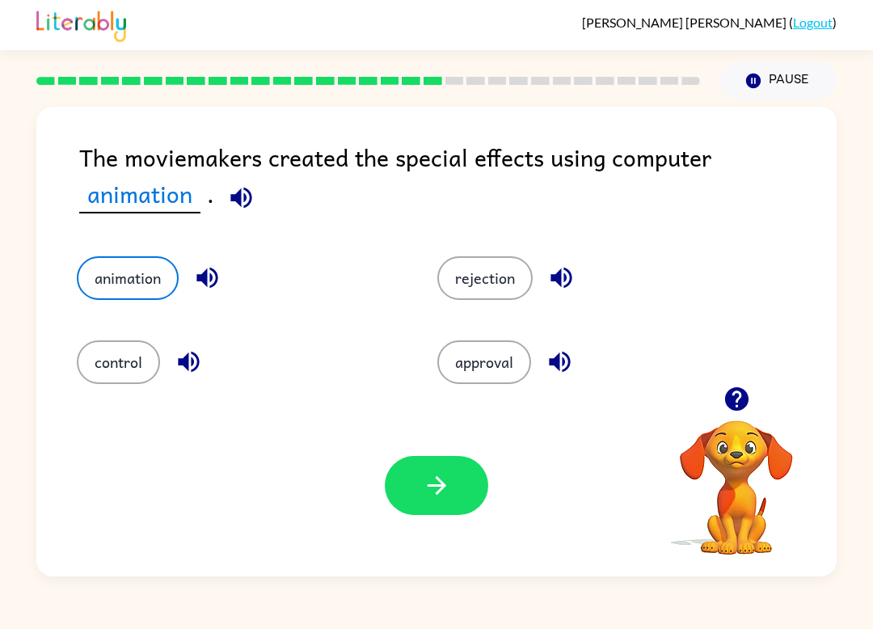
click at [454, 508] on button "button" at bounding box center [436, 485] width 103 height 59
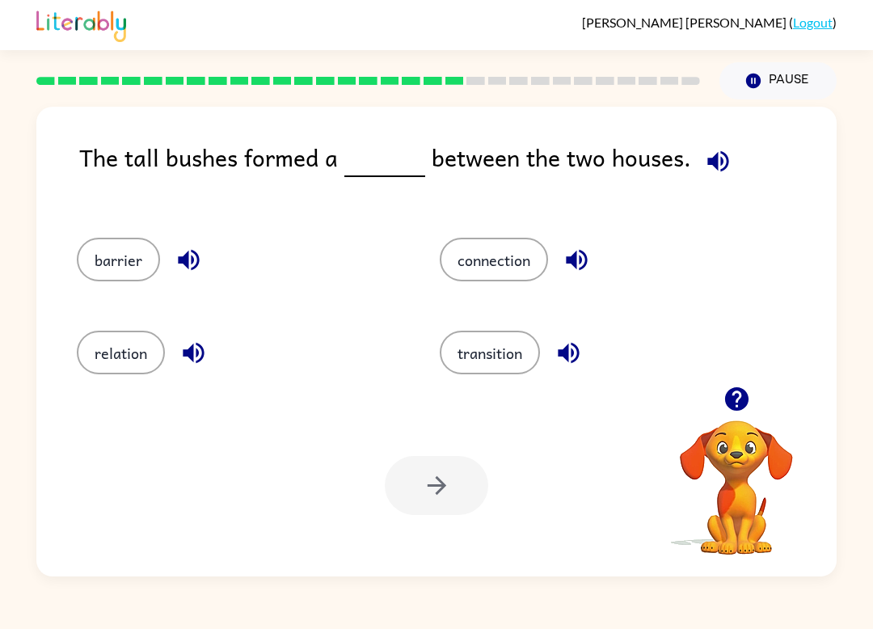
click at [95, 276] on button "barrier" at bounding box center [118, 260] width 83 height 44
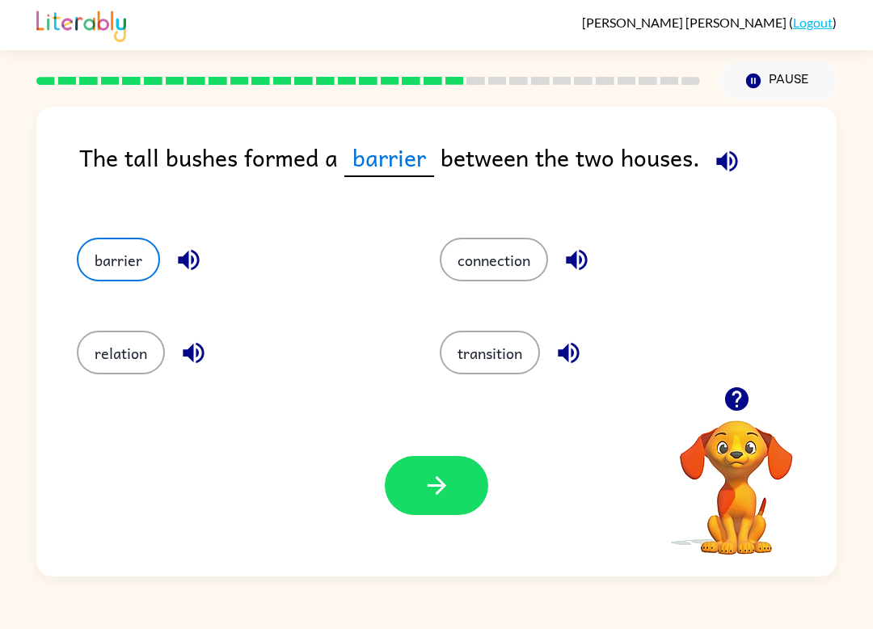
click at [457, 507] on button "button" at bounding box center [436, 485] width 103 height 59
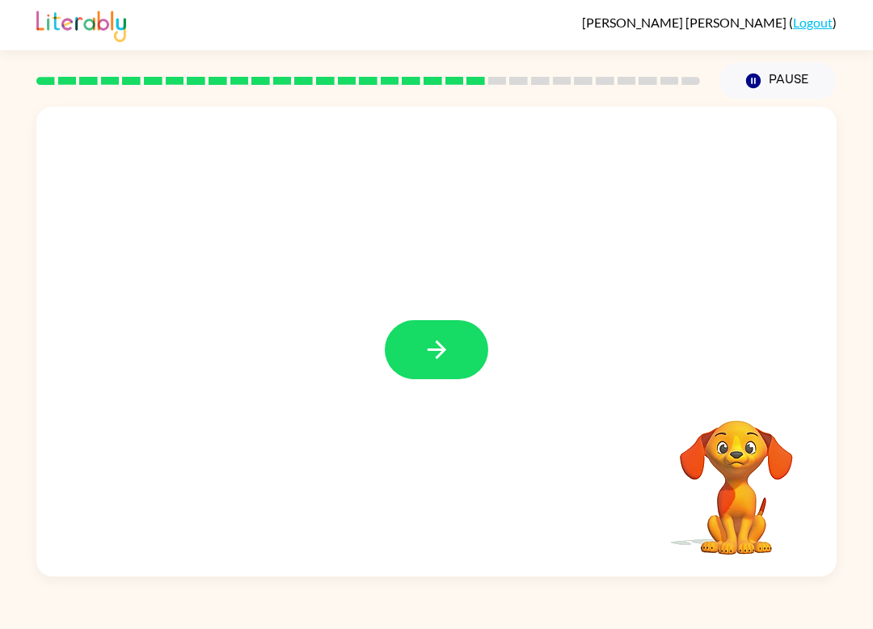
click at [470, 347] on button "button" at bounding box center [436, 349] width 103 height 59
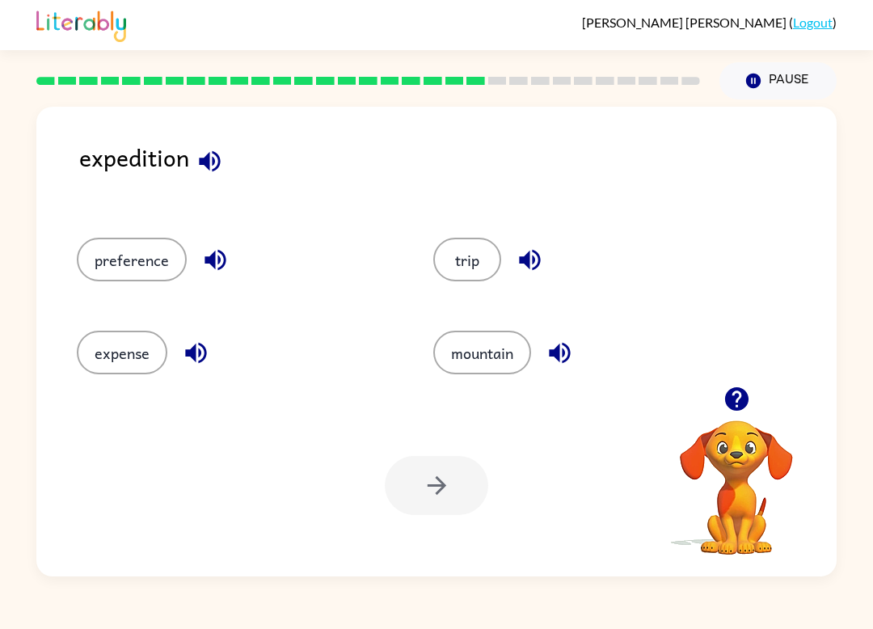
click at [481, 272] on button "trip" at bounding box center [467, 260] width 68 height 44
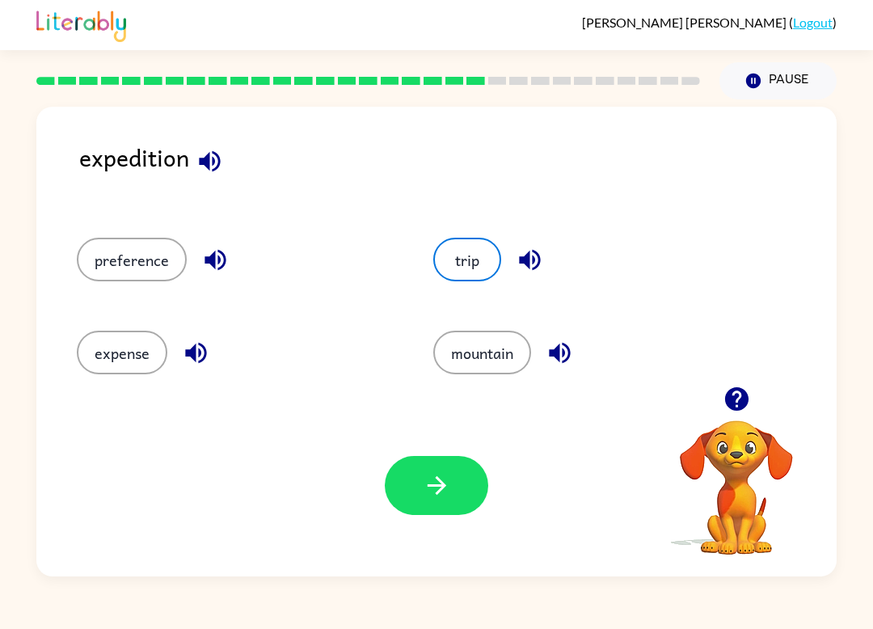
click at [475, 491] on button "button" at bounding box center [436, 485] width 103 height 59
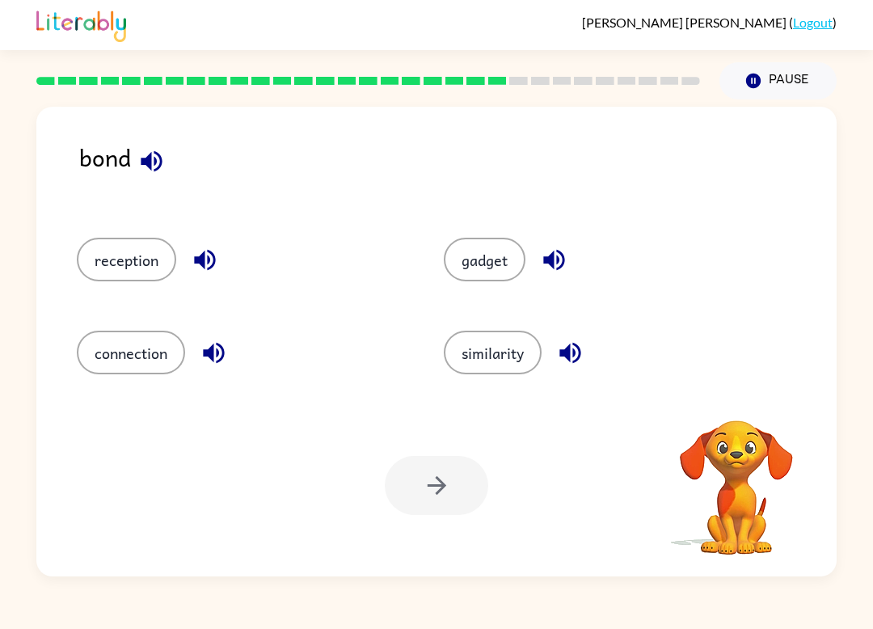
click at [107, 345] on button "connection" at bounding box center [131, 353] width 108 height 44
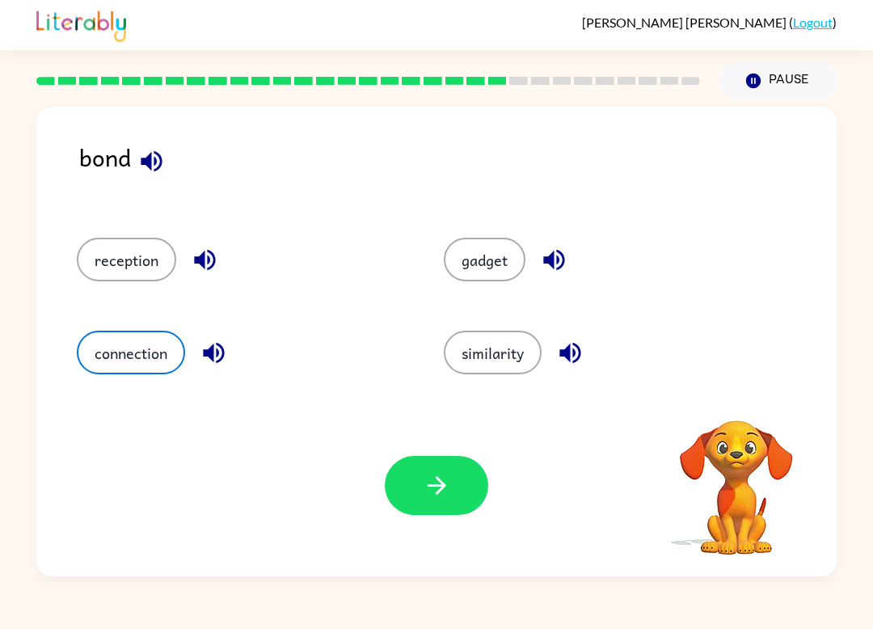
click at [424, 511] on button "button" at bounding box center [436, 485] width 103 height 59
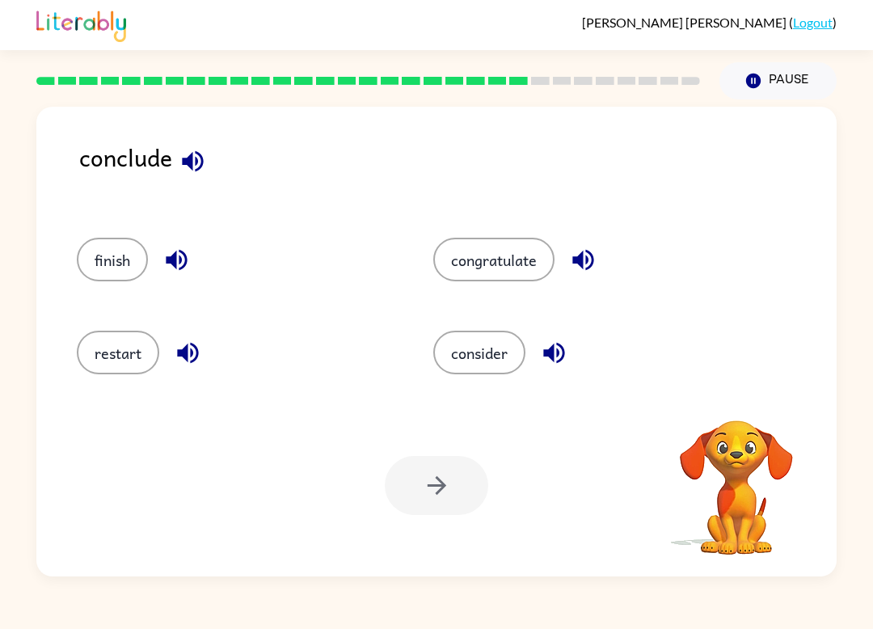
click at [94, 246] on button "finish" at bounding box center [112, 260] width 71 height 44
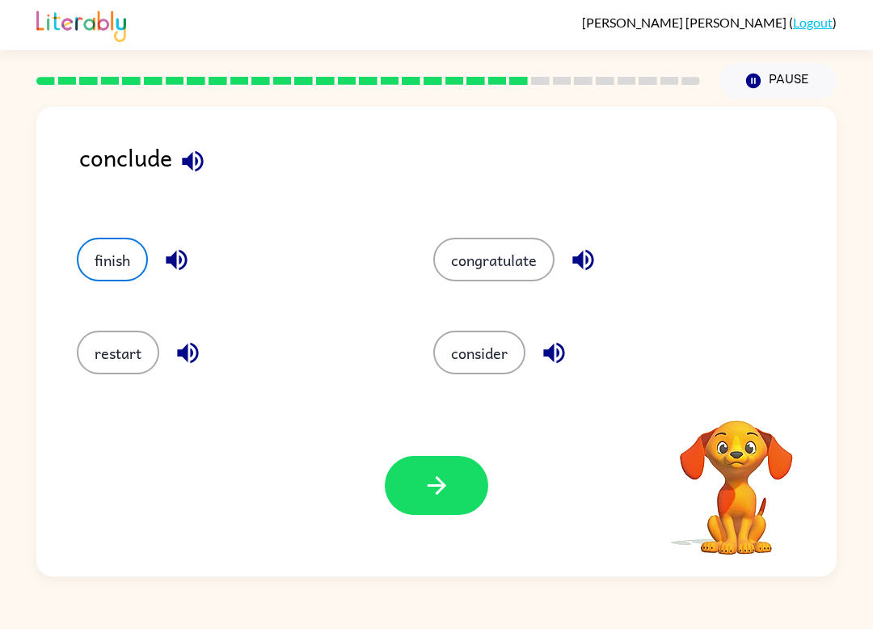
click at [441, 480] on icon "button" at bounding box center [437, 485] width 28 height 28
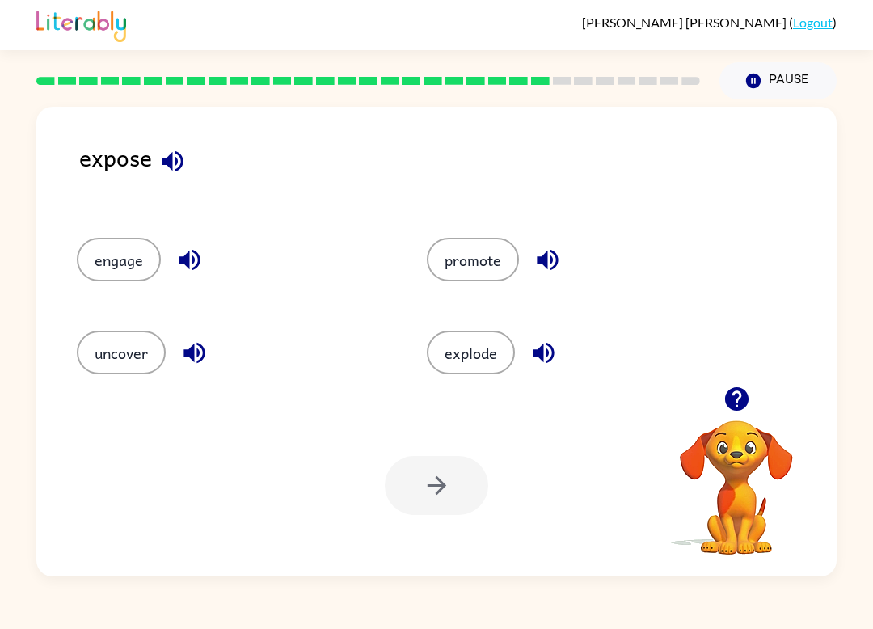
click at [486, 275] on button "promote" at bounding box center [473, 260] width 92 height 44
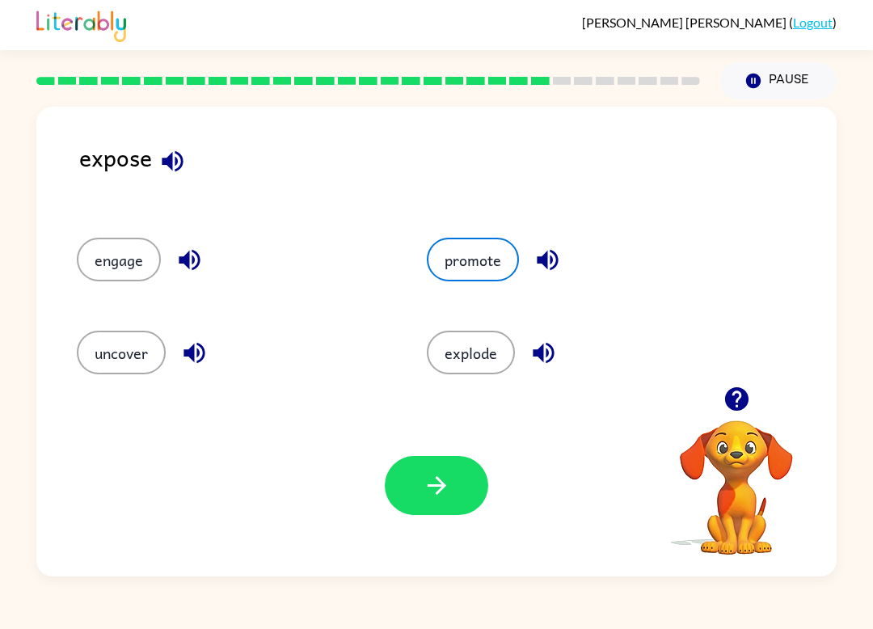
click at [436, 477] on icon "button" at bounding box center [437, 485] width 28 height 28
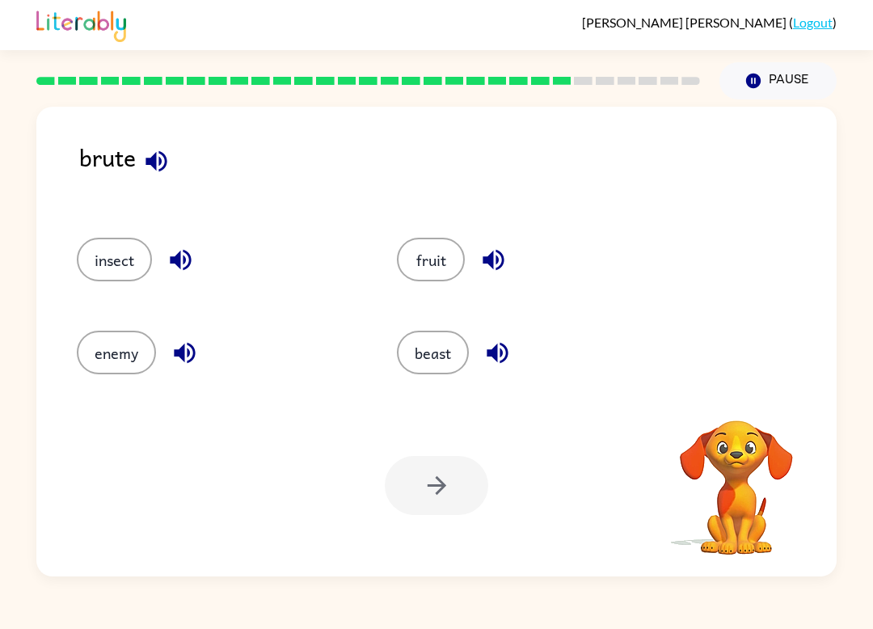
click at [441, 368] on button "beast" at bounding box center [433, 353] width 72 height 44
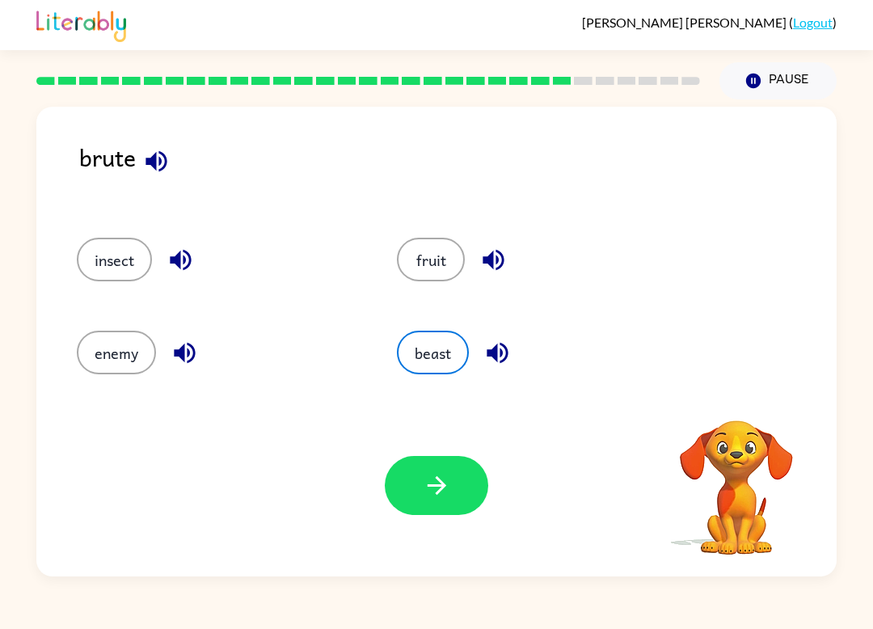
click at [453, 479] on button "button" at bounding box center [436, 485] width 103 height 59
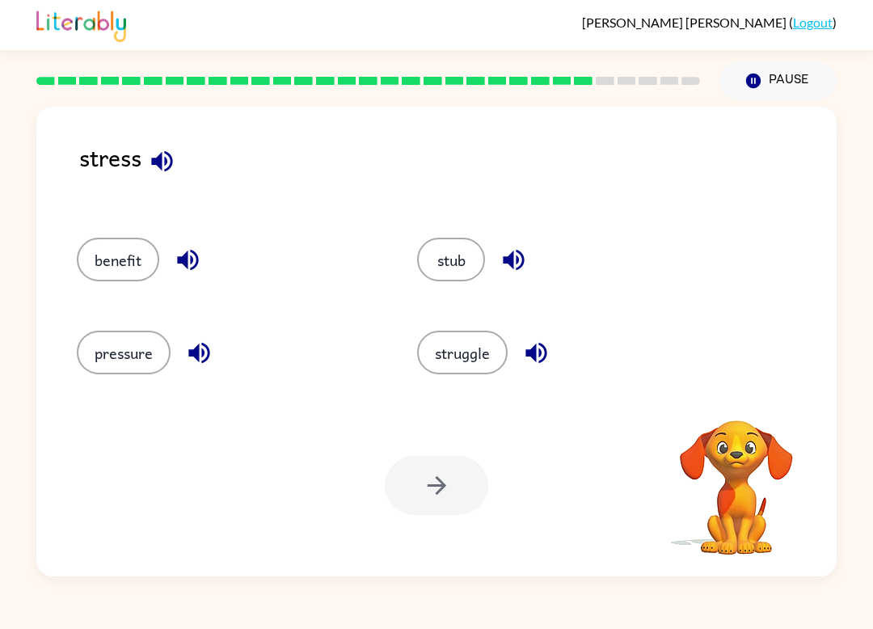
click at [488, 350] on button "struggle" at bounding box center [462, 353] width 91 height 44
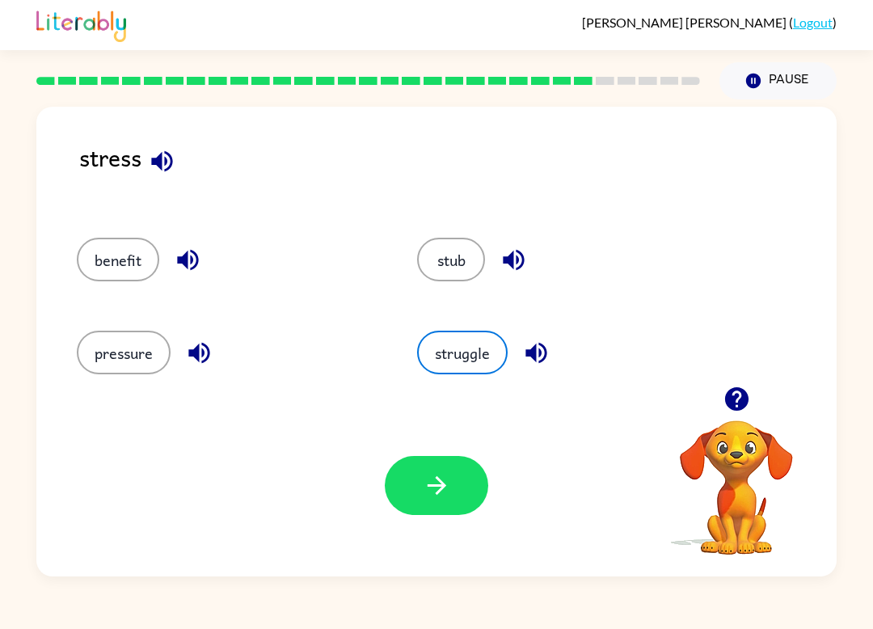
click at [463, 488] on button "button" at bounding box center [436, 485] width 103 height 59
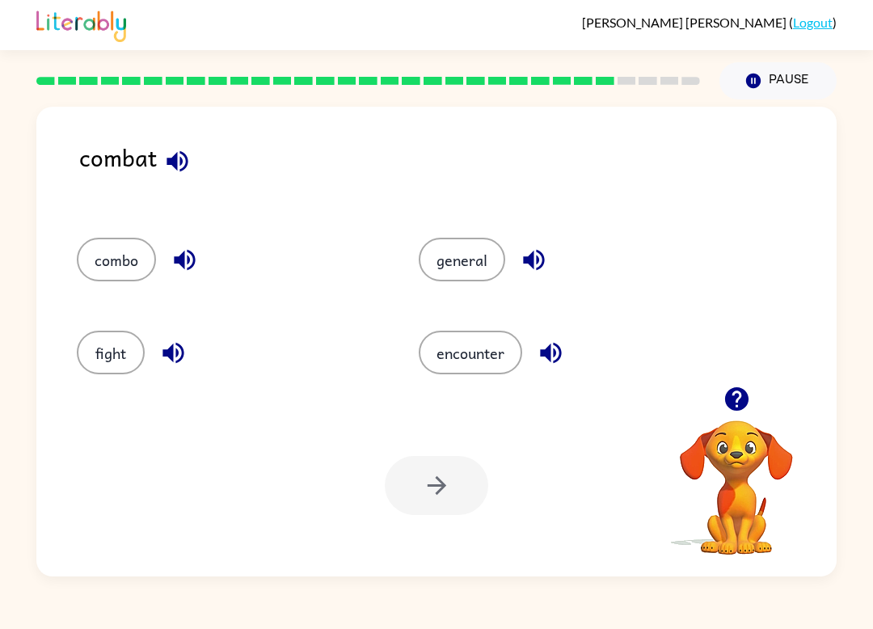
click at [96, 361] on button "fight" at bounding box center [111, 353] width 68 height 44
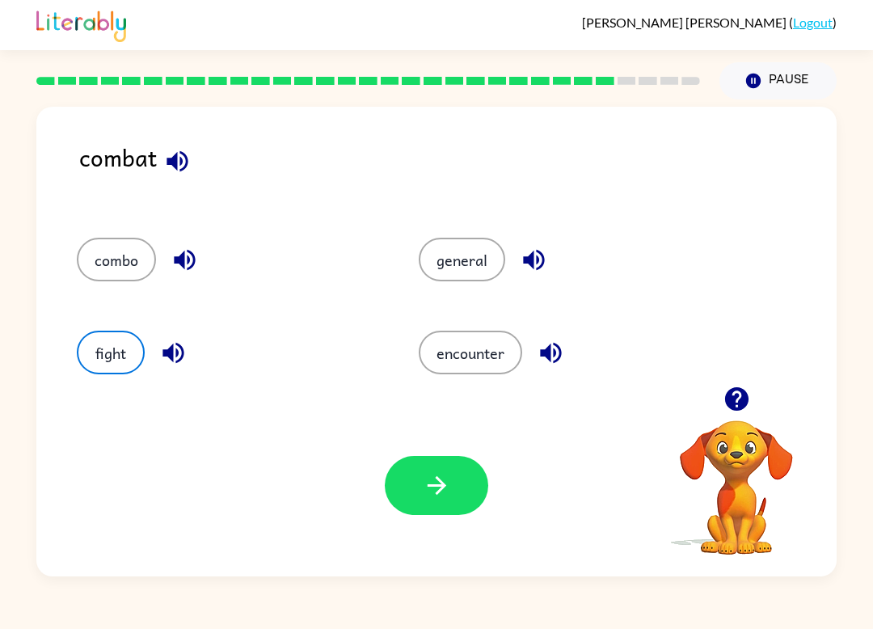
click at [476, 479] on button "button" at bounding box center [436, 485] width 103 height 59
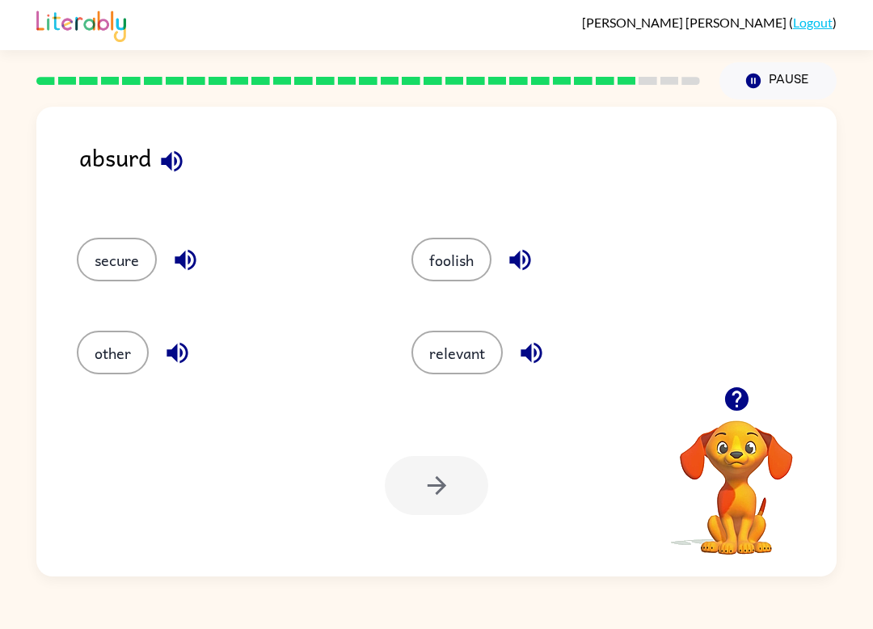
click at [444, 278] on button "foolish" at bounding box center [451, 260] width 80 height 44
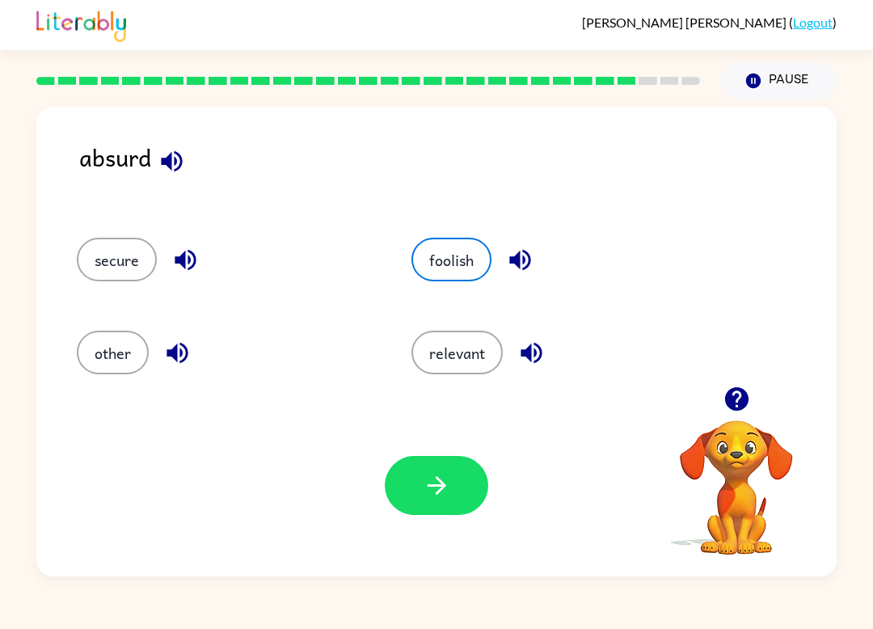
click at [466, 266] on button "foolish" at bounding box center [451, 260] width 80 height 44
click at [455, 488] on button "button" at bounding box center [436, 485] width 103 height 59
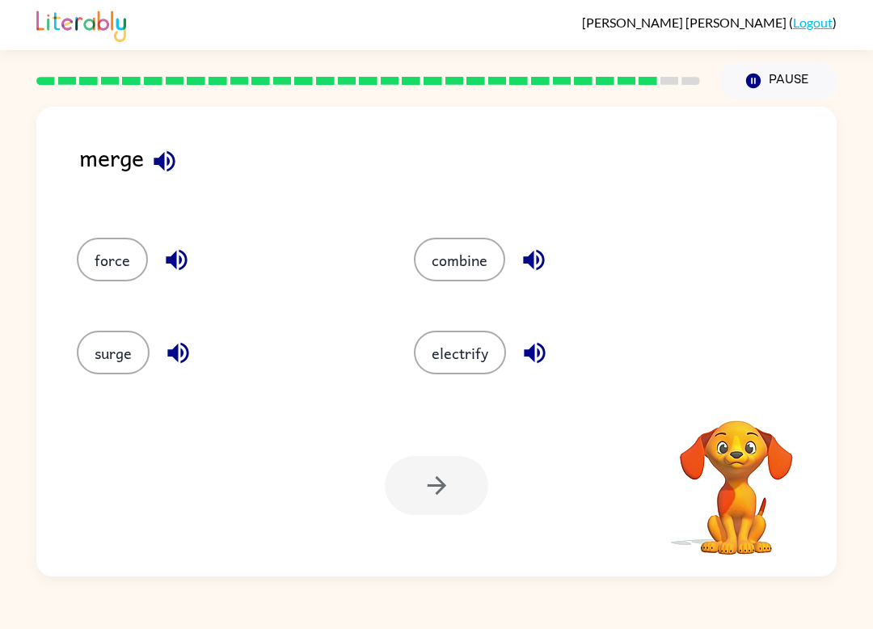
click at [454, 255] on button "combine" at bounding box center [459, 260] width 91 height 44
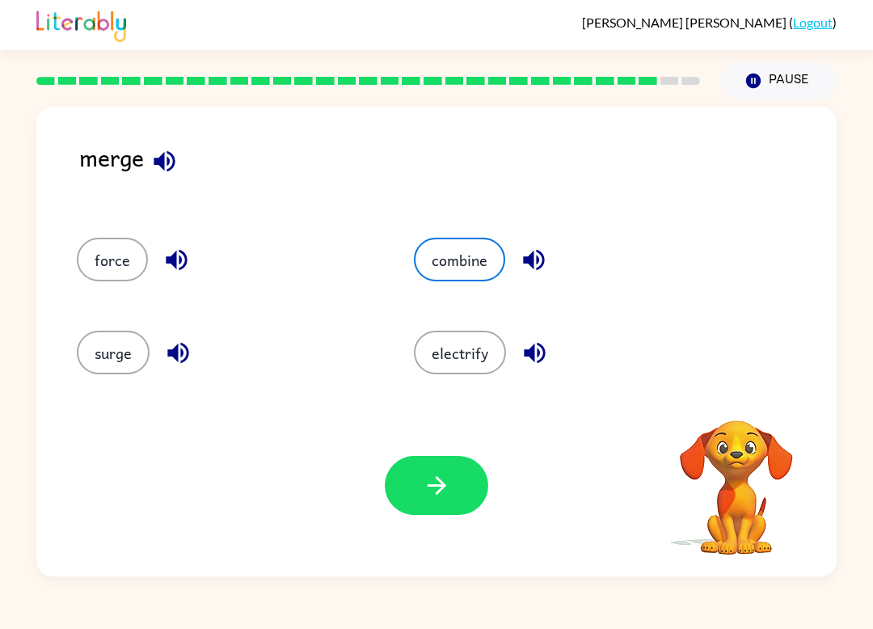
click at [445, 508] on button "button" at bounding box center [436, 485] width 103 height 59
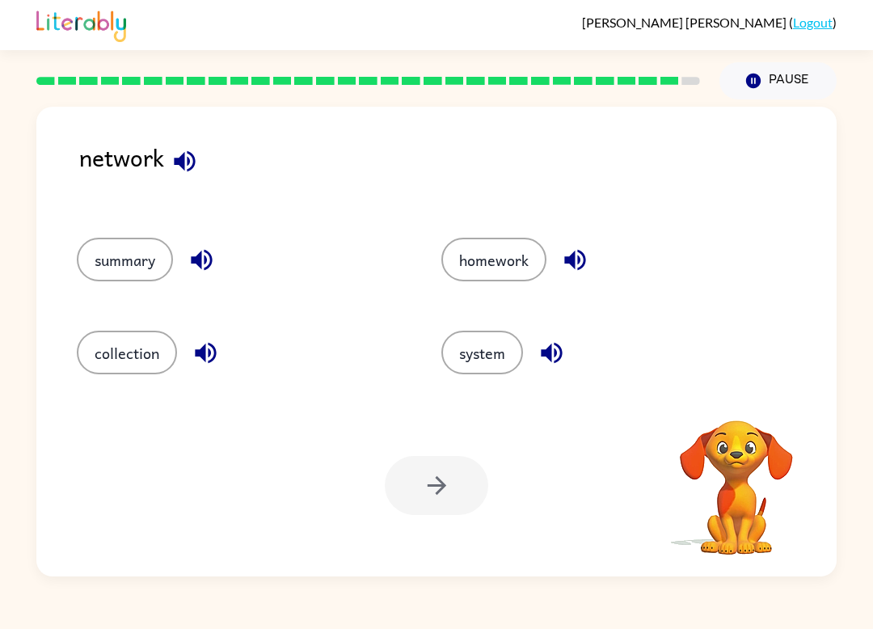
click at [111, 358] on button "collection" at bounding box center [127, 353] width 100 height 44
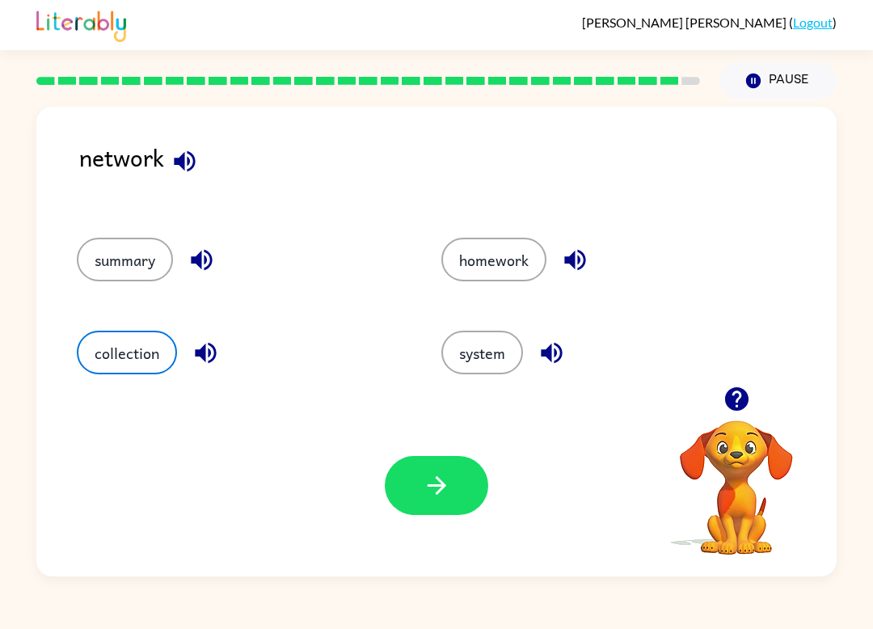
click at [533, 352] on button "button" at bounding box center [551, 352] width 41 height 41
click at [496, 368] on button "system" at bounding box center [482, 353] width 82 height 44
click at [496, 367] on button "system" at bounding box center [482, 353] width 82 height 44
click at [486, 374] on button "system" at bounding box center [482, 353] width 82 height 44
click at [487, 377] on div "system" at bounding box center [593, 346] width 365 height 93
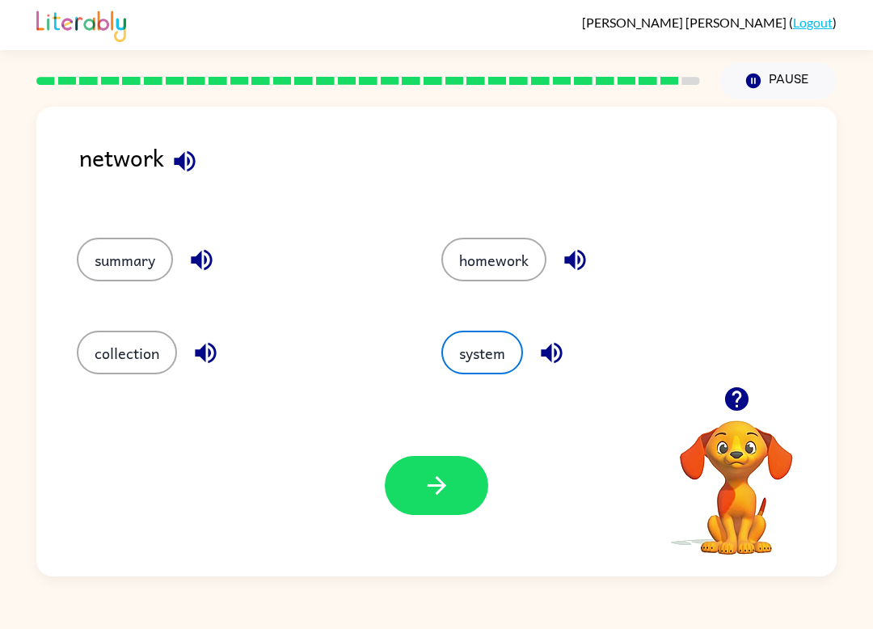
click at [490, 374] on button "system" at bounding box center [482, 353] width 82 height 44
click at [489, 374] on button "system" at bounding box center [482, 353] width 82 height 44
click at [494, 372] on button "system" at bounding box center [482, 353] width 82 height 44
click at [493, 371] on button "system" at bounding box center [482, 353] width 82 height 44
click at [492, 361] on button "system" at bounding box center [482, 353] width 82 height 44
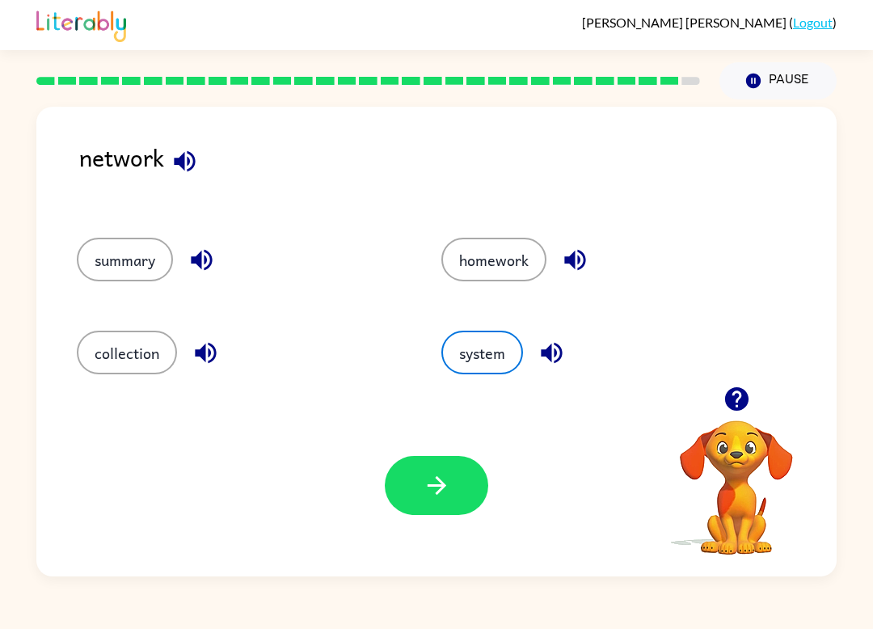
click at [492, 361] on button "system" at bounding box center [482, 353] width 82 height 44
click at [484, 364] on button "system" at bounding box center [482, 353] width 82 height 44
click at [483, 363] on button "system" at bounding box center [482, 353] width 82 height 44
click at [483, 355] on button "system" at bounding box center [482, 353] width 82 height 44
click at [483, 354] on button "system" at bounding box center [482, 353] width 82 height 44
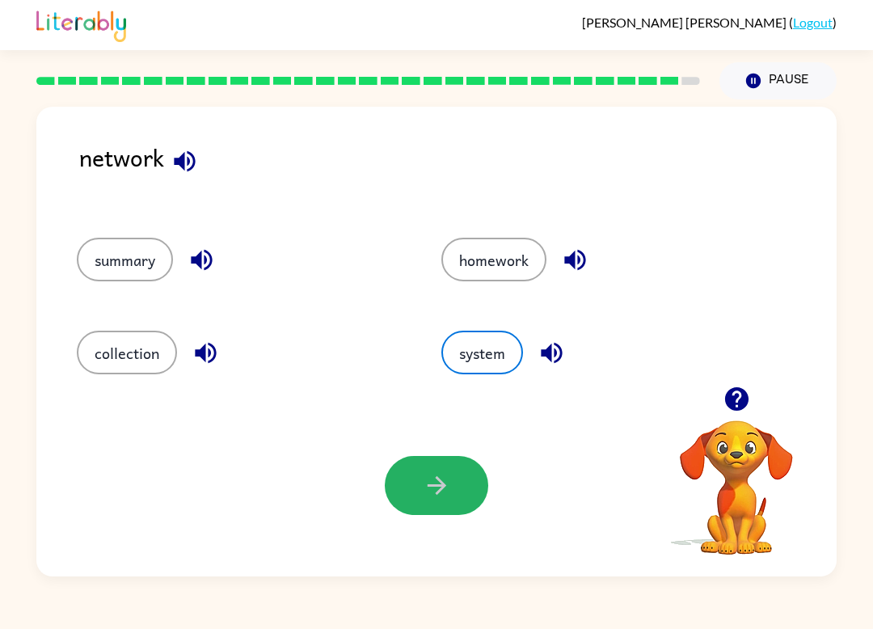
click at [434, 496] on icon "button" at bounding box center [437, 485] width 28 height 28
